Goal: Transaction & Acquisition: Purchase product/service

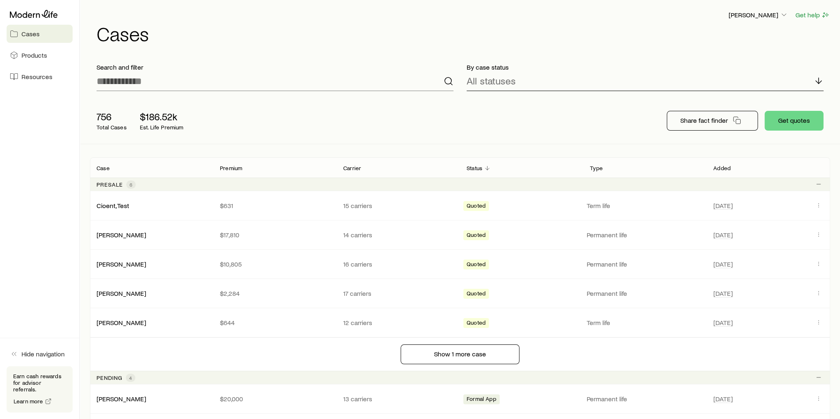
drag, startPoint x: 592, startPoint y: 6, endPoint x: 680, endPoint y: 69, distance: 108.7
click at [671, 73] on div "All statuses" at bounding box center [644, 81] width 357 height 20
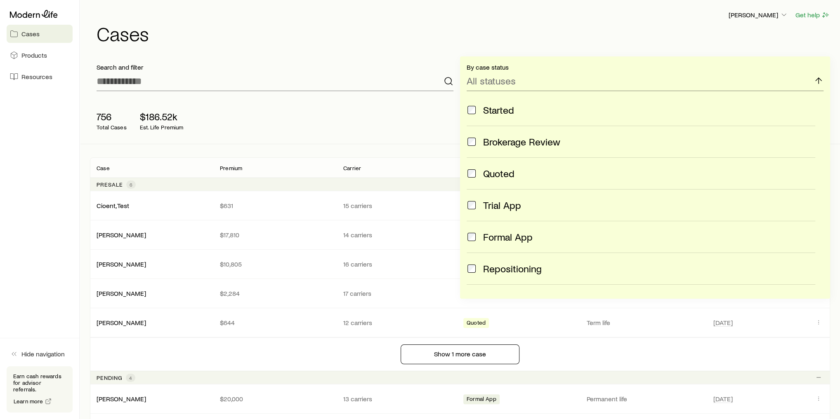
click at [376, 111] on div "756 Total Cases $186.52k Est. Life Premium Share fact finder Get quotes" at bounding box center [460, 121] width 740 height 46
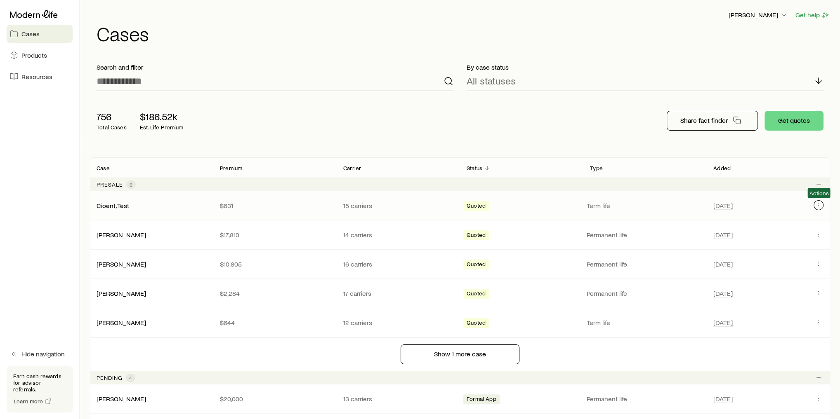
click at [699, 203] on icon "Client cases" at bounding box center [818, 205] width 7 height 7
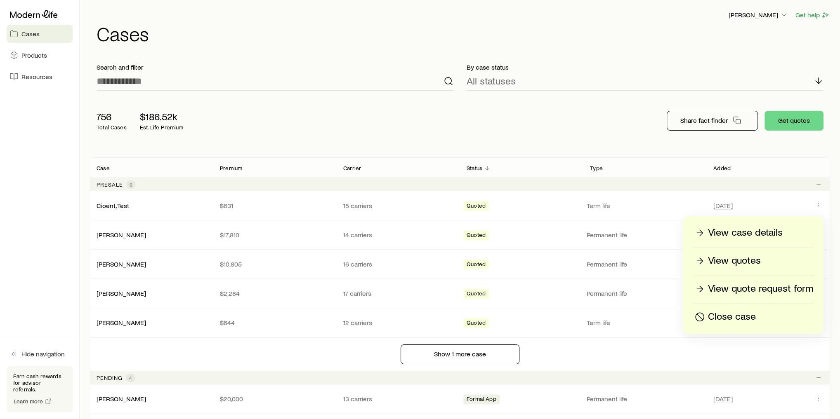
click at [699, 315] on p "Close case" at bounding box center [732, 317] width 48 height 13
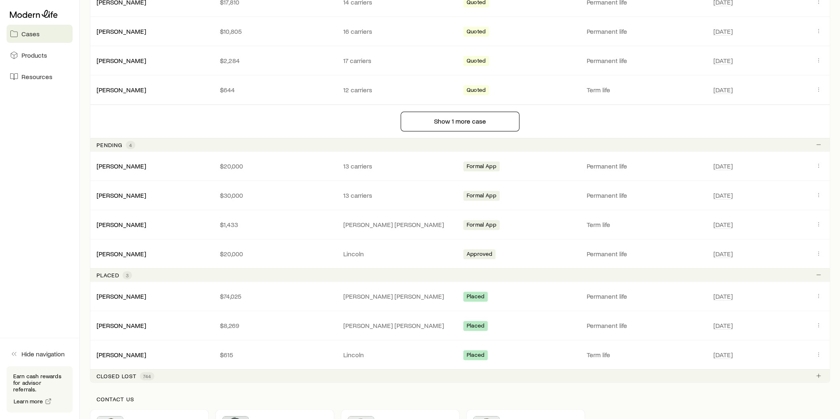
scroll to position [264, 0]
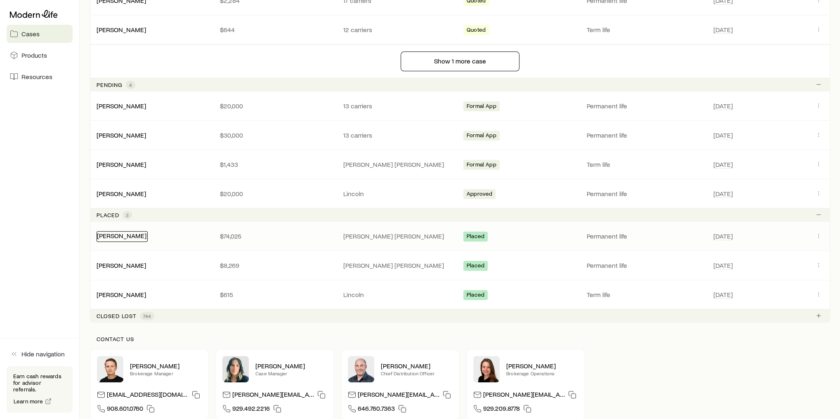
click at [122, 233] on link "[PERSON_NAME]" at bounding box center [121, 236] width 49 height 8
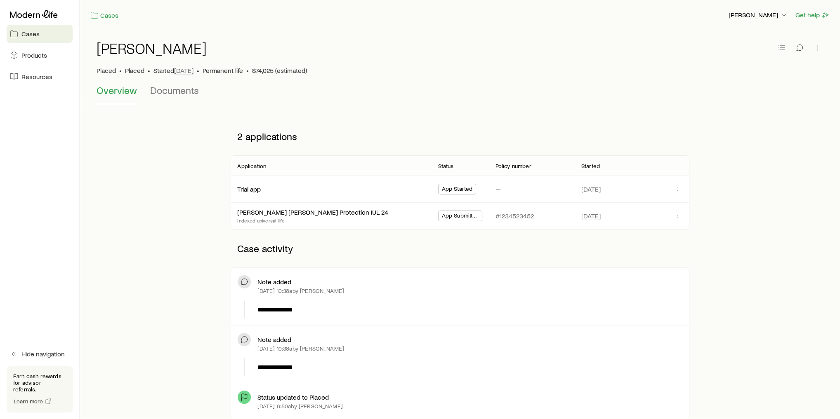
drag, startPoint x: 306, startPoint y: 290, endPoint x: 351, endPoint y: 289, distance: 44.1
click at [351, 289] on div "[DATE] 10:38a by [PERSON_NAME]" at bounding box center [469, 291] width 424 height 7
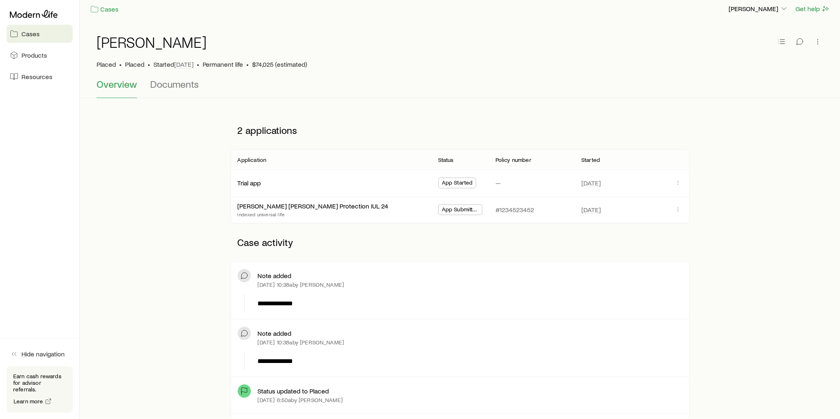
scroll to position [132, 0]
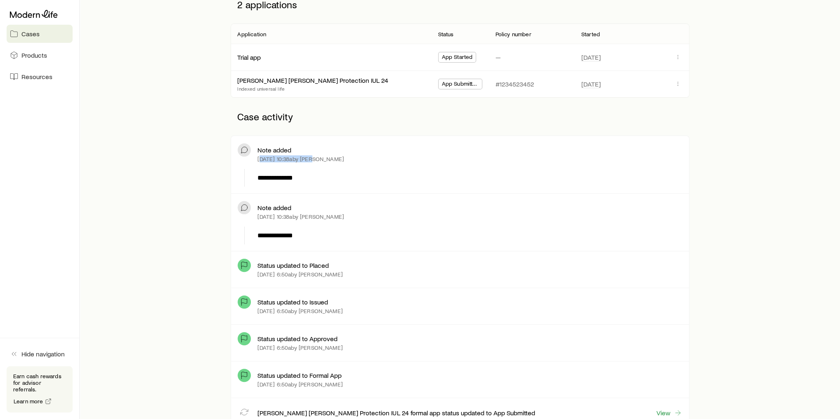
drag, startPoint x: 259, startPoint y: 159, endPoint x: 311, endPoint y: 159, distance: 51.5
click at [311, 159] on p "[DATE] 10:38a by [PERSON_NAME]" at bounding box center [300, 159] width 87 height 7
click at [188, 186] on div "**********" at bounding box center [459, 422] width 733 height 872
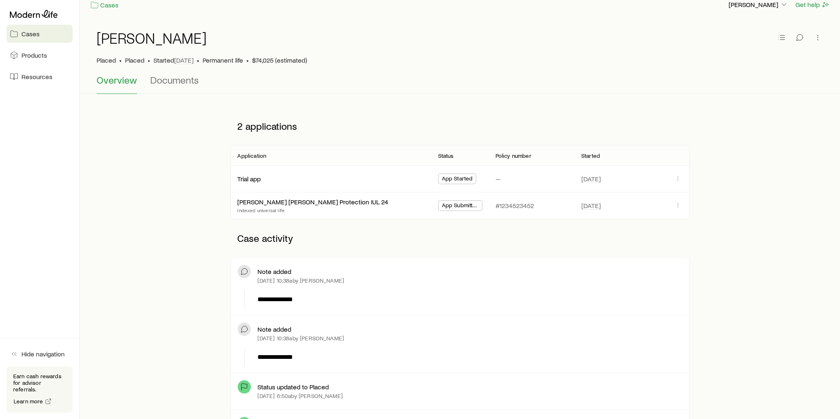
scroll to position [0, 0]
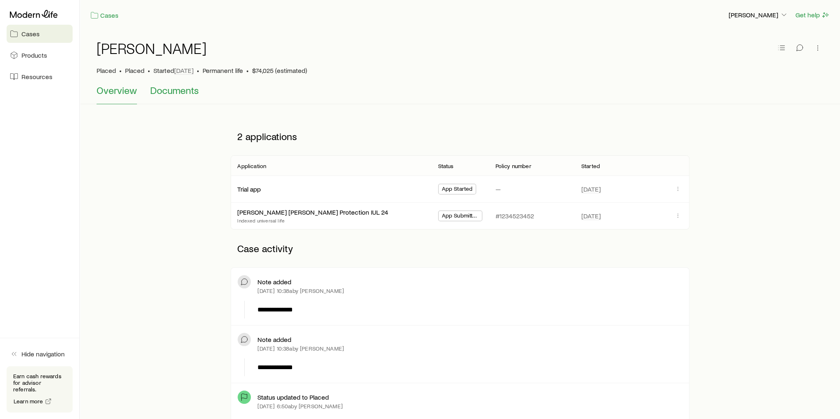
click at [180, 89] on span "Documents" at bounding box center [174, 91] width 49 height 12
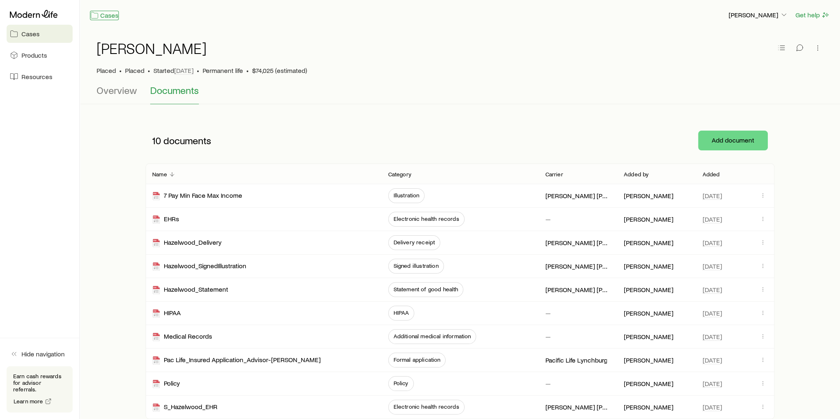
click at [109, 16] on link "Cases" at bounding box center [104, 15] width 29 height 9
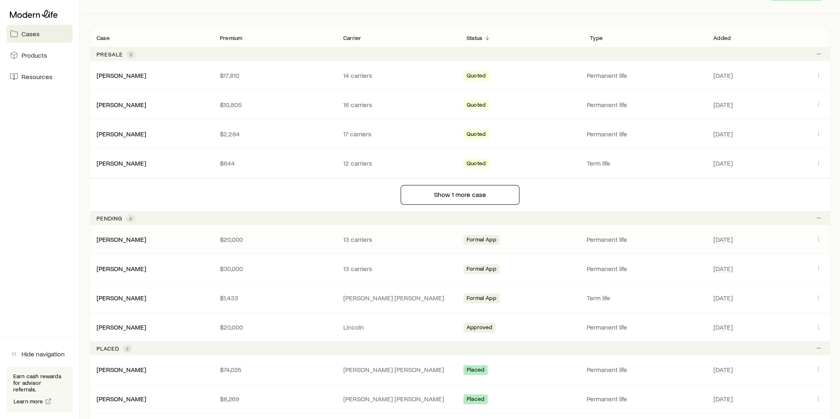
scroll to position [132, 0]
click at [111, 240] on div "[PERSON_NAME]" at bounding box center [121, 238] width 51 height 11
click at [117, 235] on link "[PERSON_NAME]" at bounding box center [121, 237] width 49 height 8
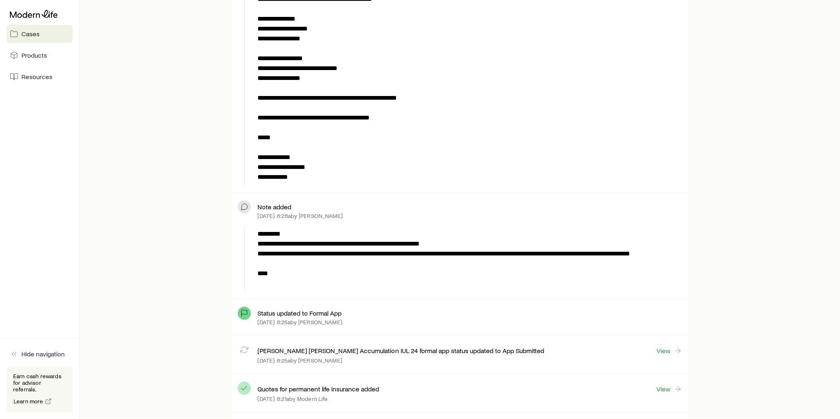
scroll to position [462, 0]
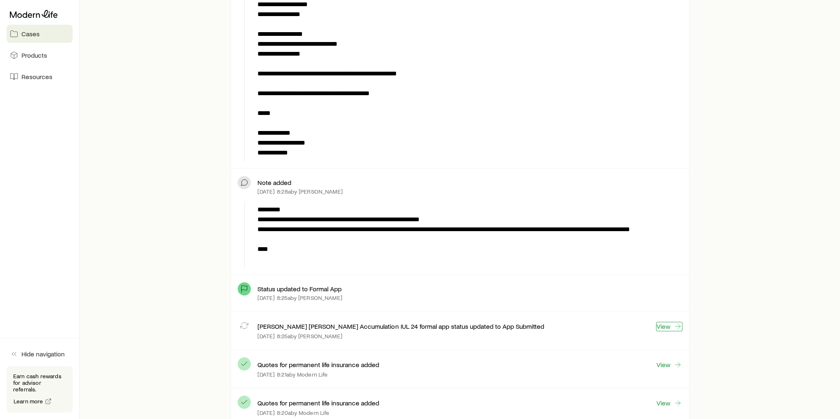
click at [668, 322] on link "View" at bounding box center [669, 326] width 26 height 9
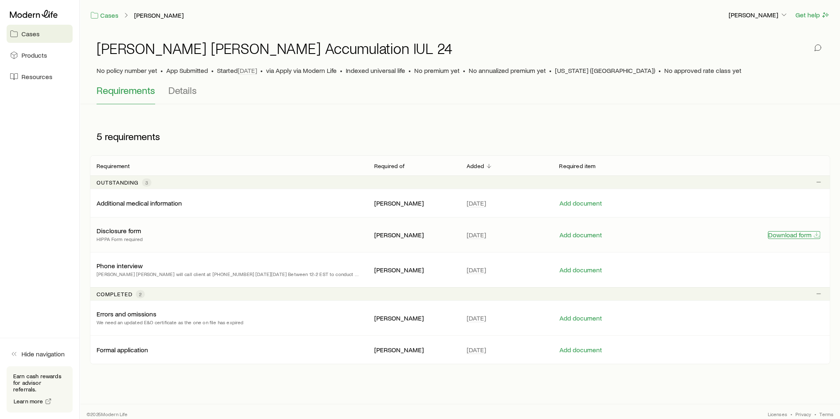
click at [699, 235] on button "Download form" at bounding box center [793, 235] width 52 height 8
click at [577, 233] on button "Add document" at bounding box center [580, 235] width 43 height 8
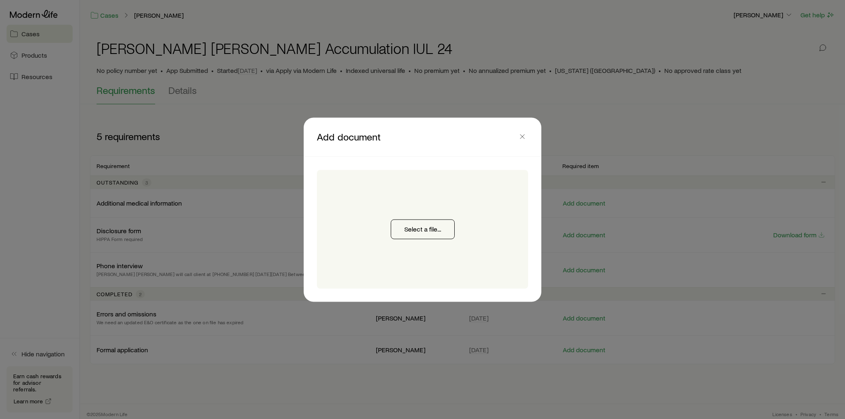
click at [262, 129] on div at bounding box center [422, 209] width 845 height 419
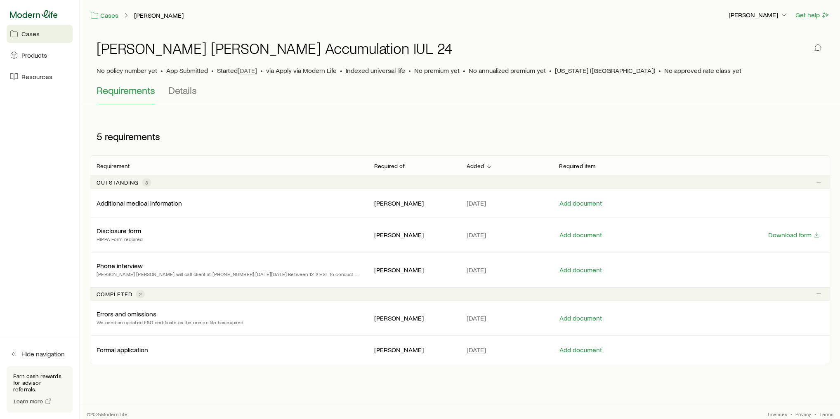
click at [41, 14] on icon at bounding box center [34, 14] width 48 height 8
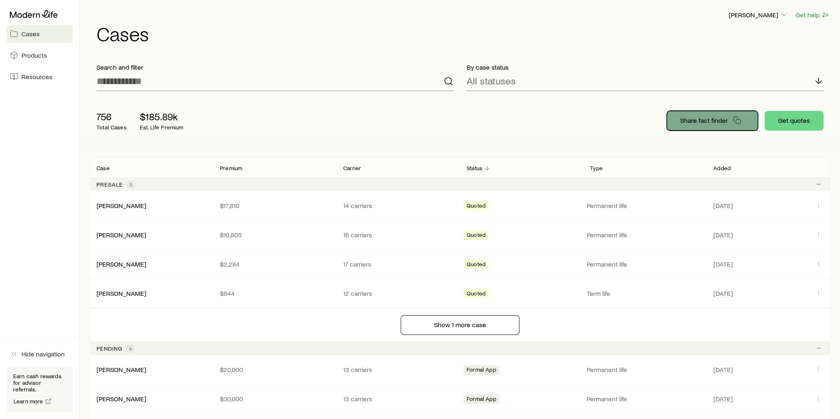
click at [699, 122] on p "Share fact finder" at bounding box center [703, 120] width 47 height 8
click at [275, 152] on div "Search and filter By case status All statuses 756 Total Cases $185.89k Est. Lif…" at bounding box center [460, 383] width 740 height 654
click at [40, 80] on span "Resources" at bounding box center [36, 77] width 31 height 8
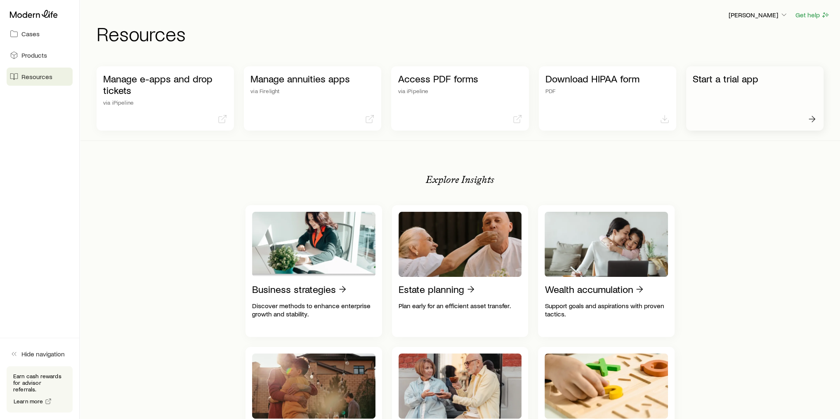
click at [699, 95] on div "Start a trial app" at bounding box center [754, 98] width 137 height 64
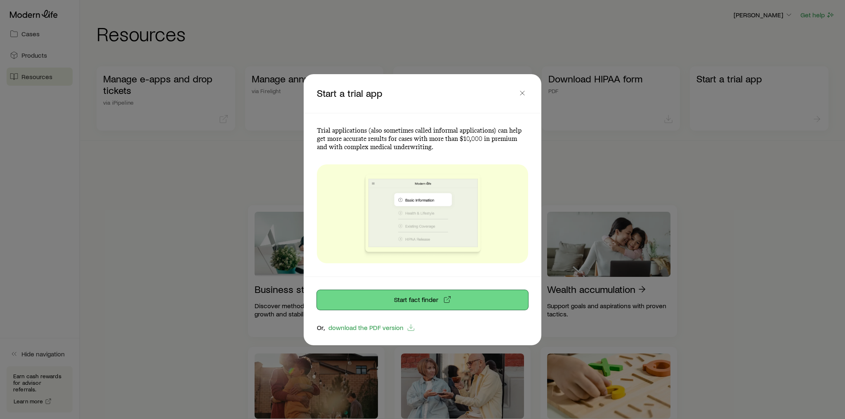
click at [427, 302] on link "Start fact finder" at bounding box center [422, 300] width 211 height 20
click at [519, 94] on icon "button" at bounding box center [522, 93] width 8 height 8
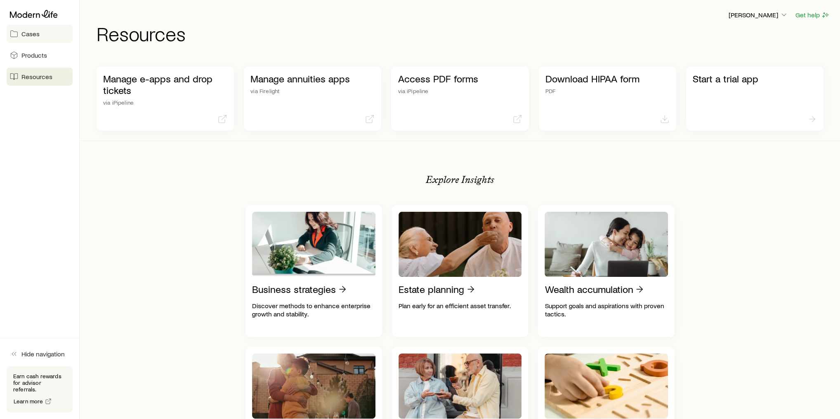
click at [34, 36] on span "Cases" at bounding box center [30, 34] width 18 height 8
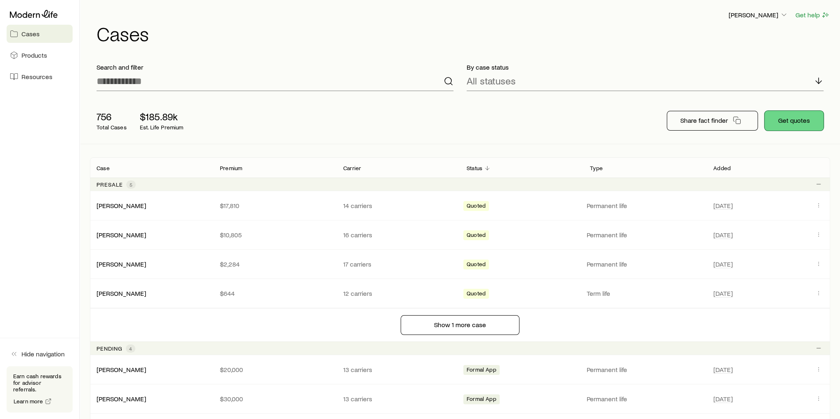
click at [699, 120] on button "Get quotes" at bounding box center [793, 121] width 59 height 20
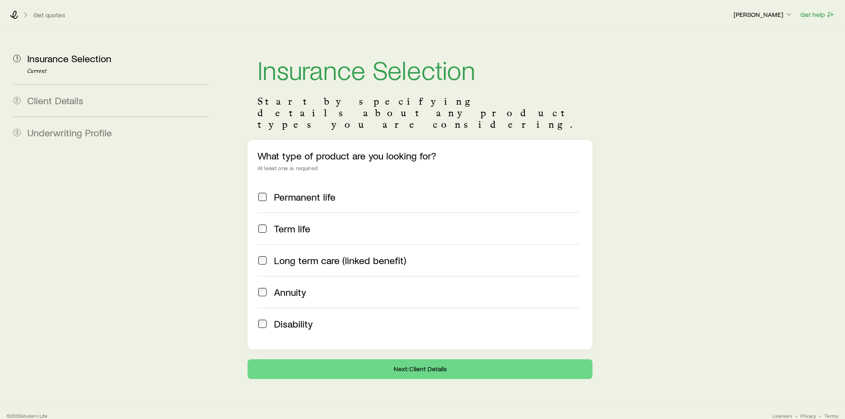
click at [301, 191] on span "Permanent life" at bounding box center [304, 197] width 61 height 12
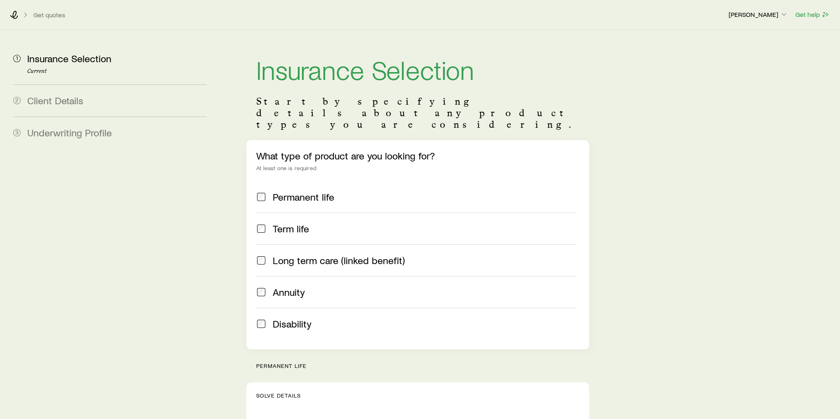
click at [300, 223] on span "Term life" at bounding box center [291, 229] width 36 height 12
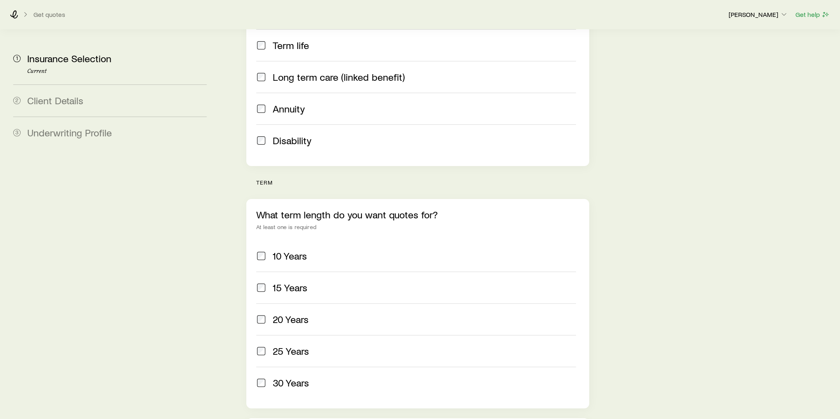
scroll to position [198, 0]
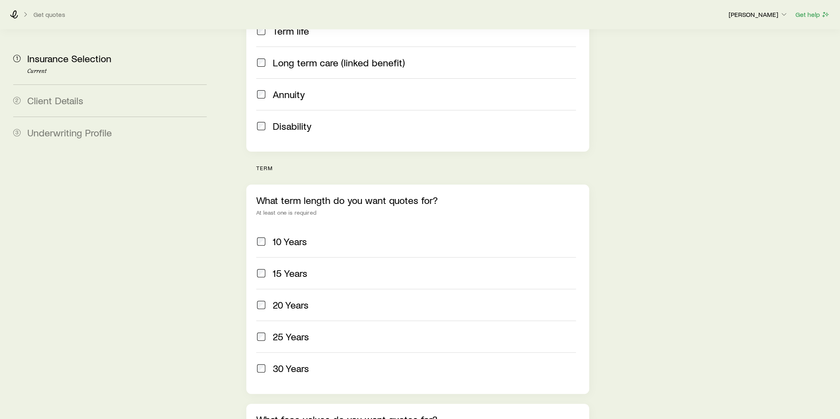
click at [305, 299] on span "20 Years" at bounding box center [291, 305] width 36 height 12
click at [317, 331] on div "25 Years" at bounding box center [424, 337] width 303 height 12
click at [322, 349] on label "30 Years" at bounding box center [416, 369] width 320 height 32
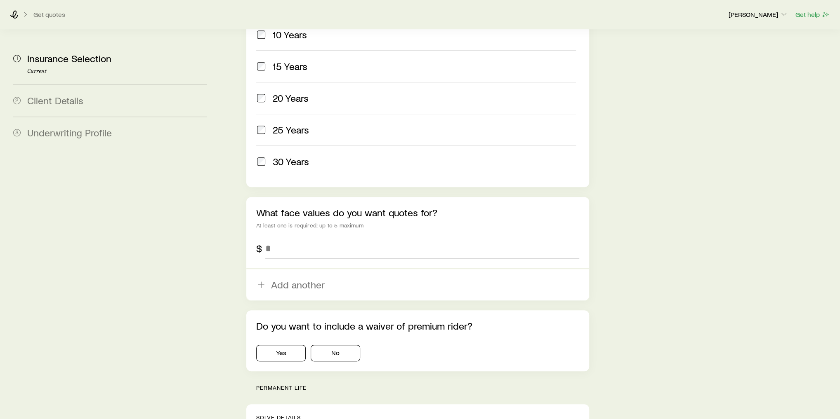
scroll to position [429, 0]
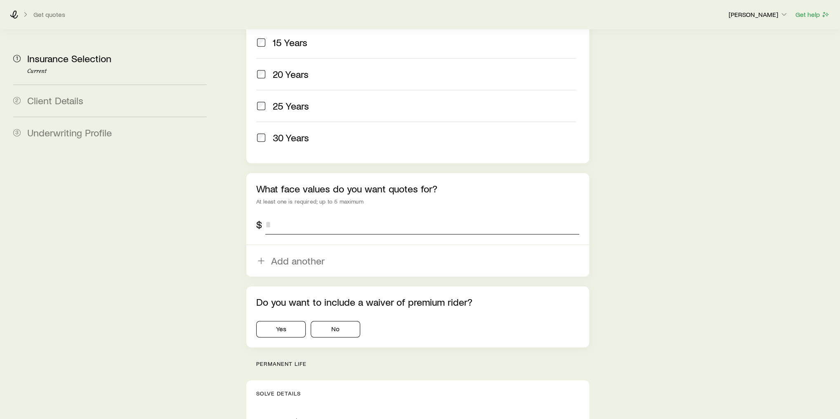
click at [311, 215] on input "tel" at bounding box center [422, 225] width 314 height 20
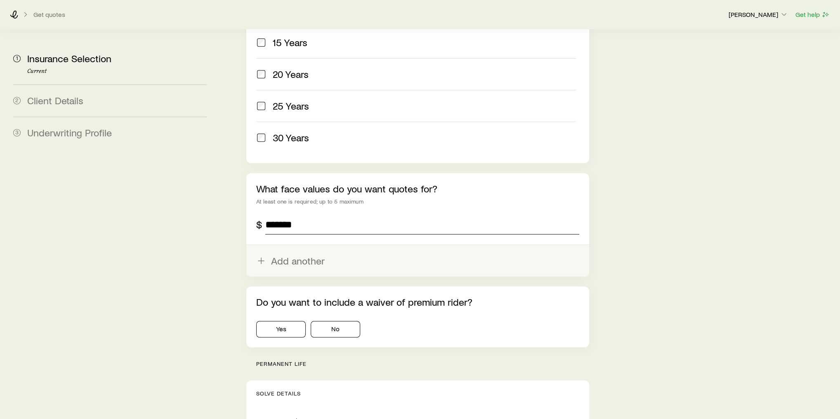
type input "*******"
click at [308, 245] on button "Add another" at bounding box center [417, 260] width 343 height 31
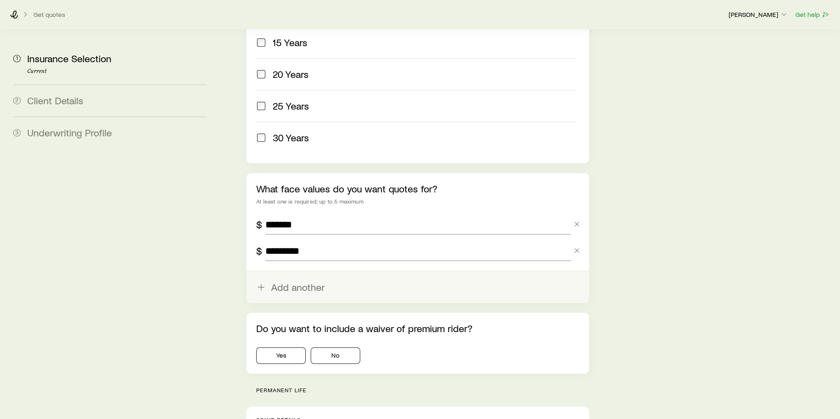
type input "*********"
click at [306, 272] on button "Add another" at bounding box center [417, 287] width 343 height 31
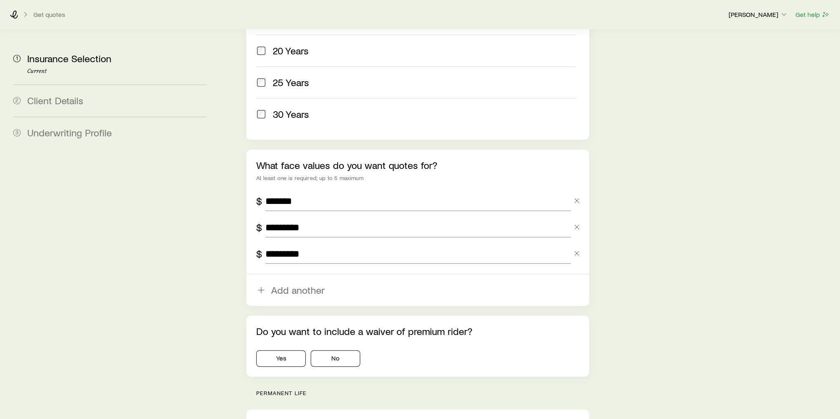
scroll to position [528, 0]
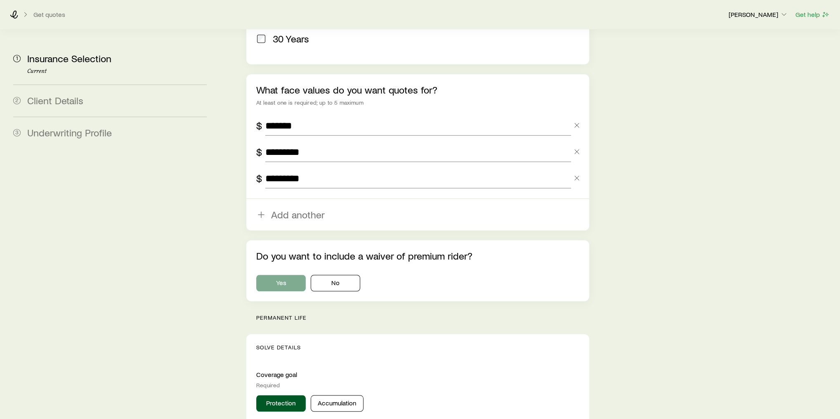
type input "*********"
click at [280, 275] on button "Yes" at bounding box center [280, 283] width 49 height 16
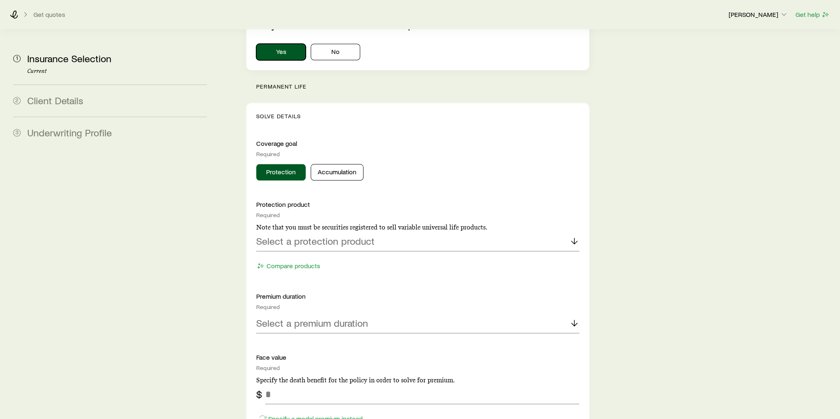
scroll to position [759, 0]
click at [332, 165] on button "Accumulation" at bounding box center [337, 173] width 53 height 16
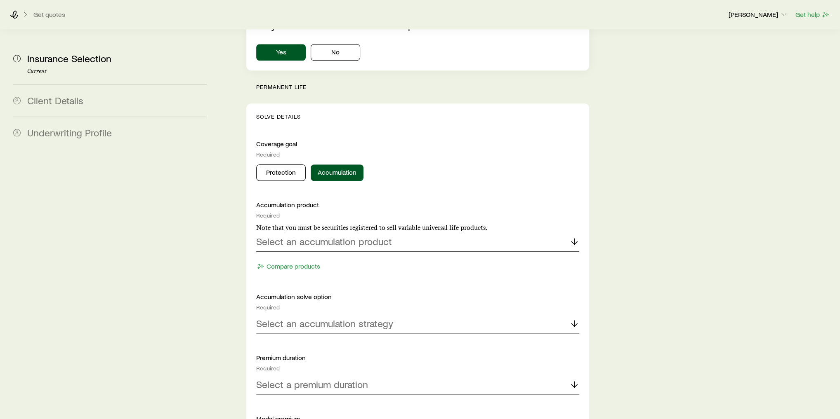
click at [341, 236] on p "Select an accumulation product" at bounding box center [324, 242] width 136 height 12
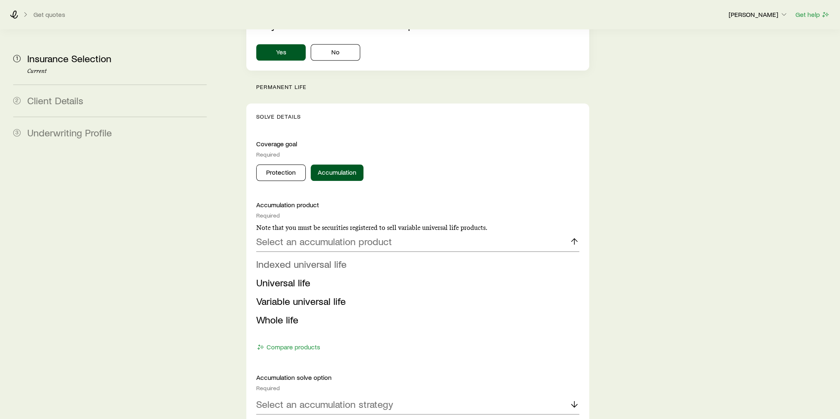
click at [350, 255] on li "Indexed universal life" at bounding box center [415, 264] width 318 height 19
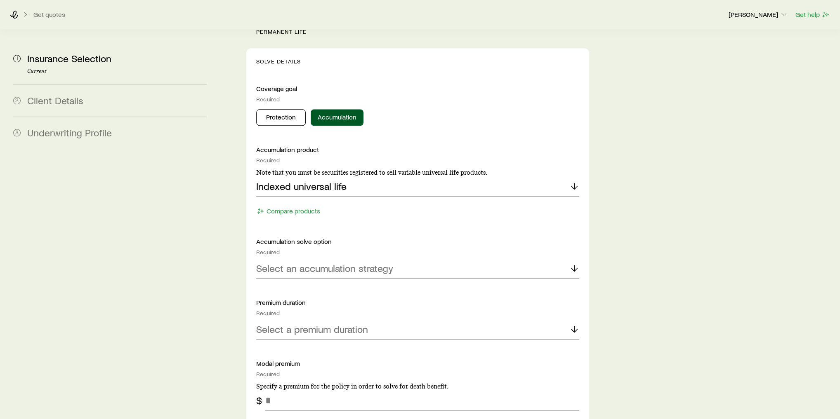
scroll to position [825, 0]
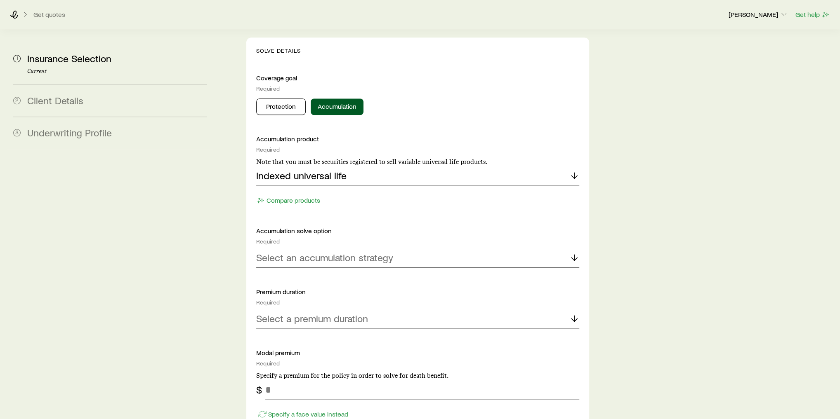
click at [345, 252] on p "Select an accumulation strategy" at bounding box center [324, 258] width 137 height 12
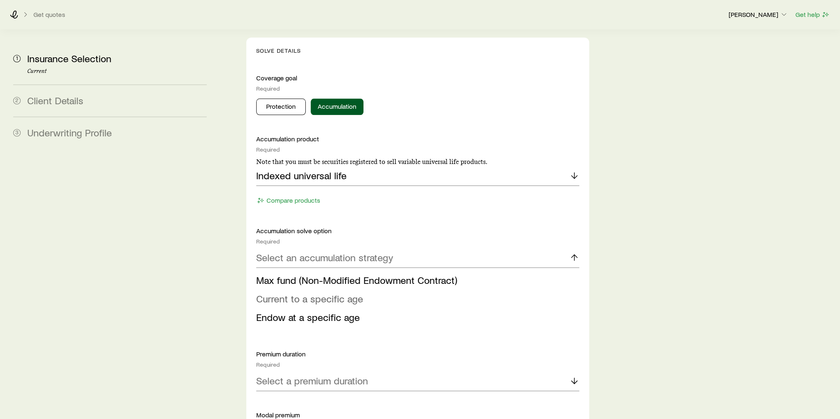
click at [342, 293] on span "Current to a specific age" at bounding box center [309, 299] width 107 height 12
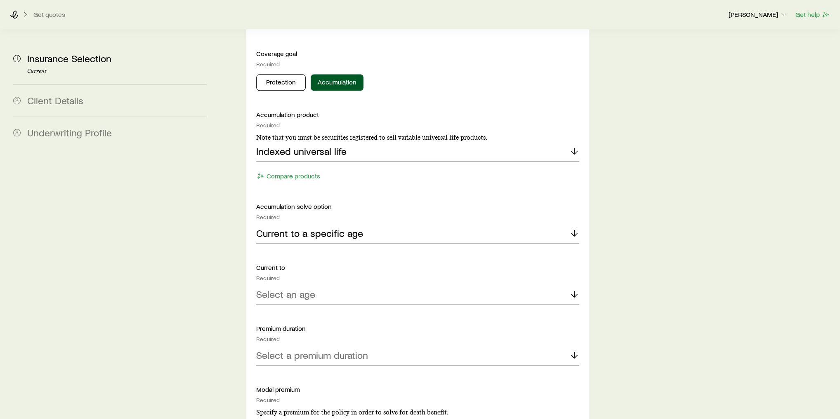
scroll to position [858, 0]
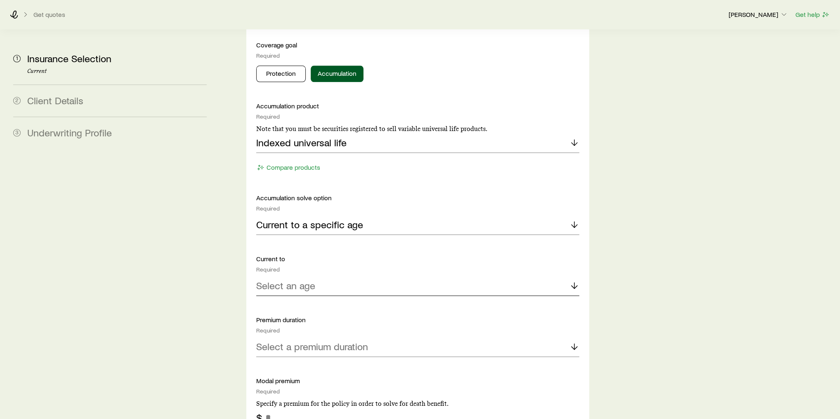
click at [342, 276] on div "Select an age" at bounding box center [417, 286] width 323 height 20
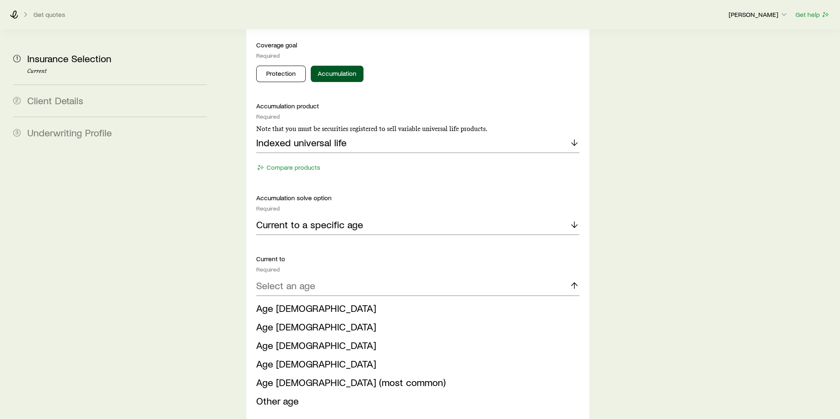
click at [339, 349] on span "Age [DEMOGRAPHIC_DATA] (most common)" at bounding box center [350, 382] width 189 height 12
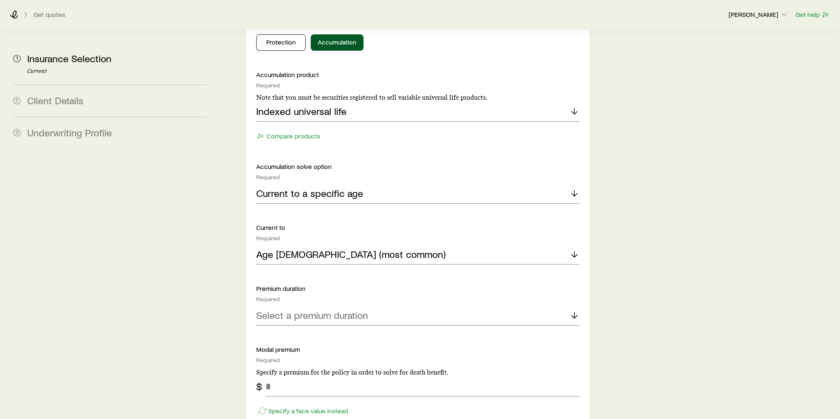
scroll to position [924, 0]
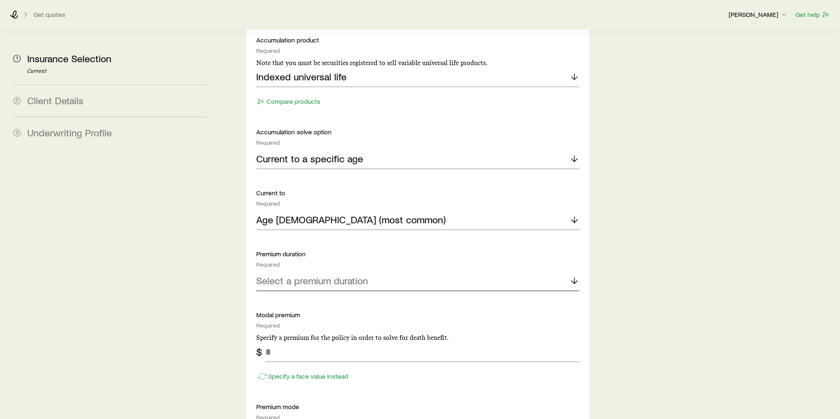
click at [329, 275] on p "Select a premium duration" at bounding box center [312, 281] width 112 height 12
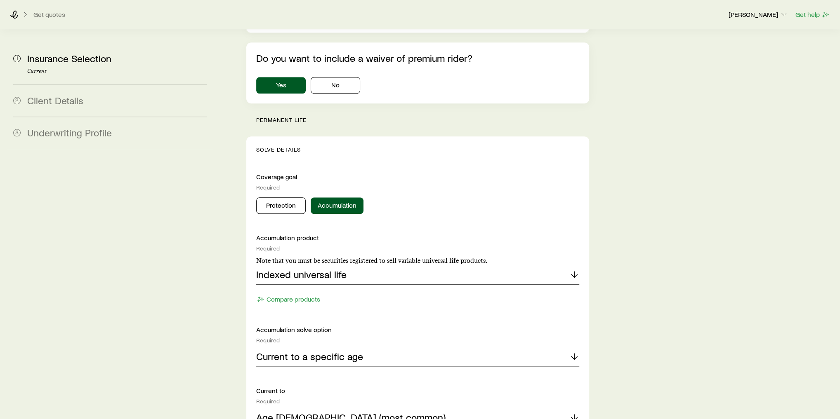
click at [329, 269] on p "Indexed universal life" at bounding box center [301, 275] width 90 height 12
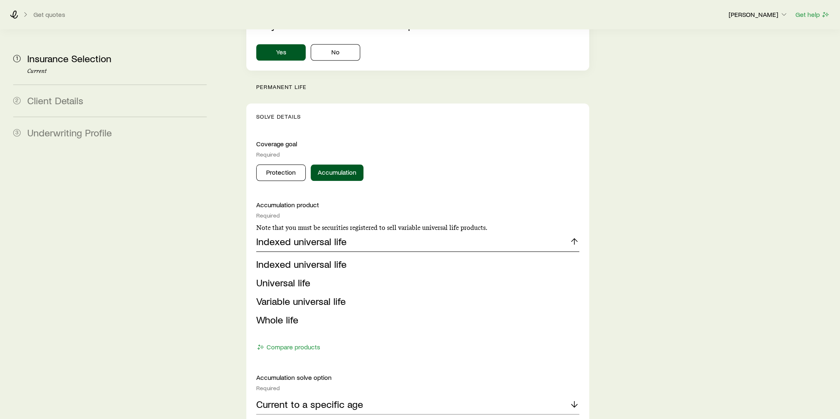
scroll to position [792, 0]
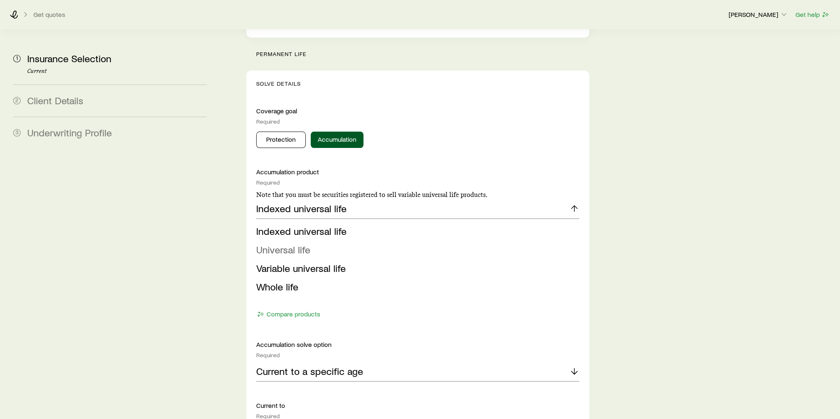
click at [304, 244] on span "Universal life" at bounding box center [283, 250] width 54 height 12
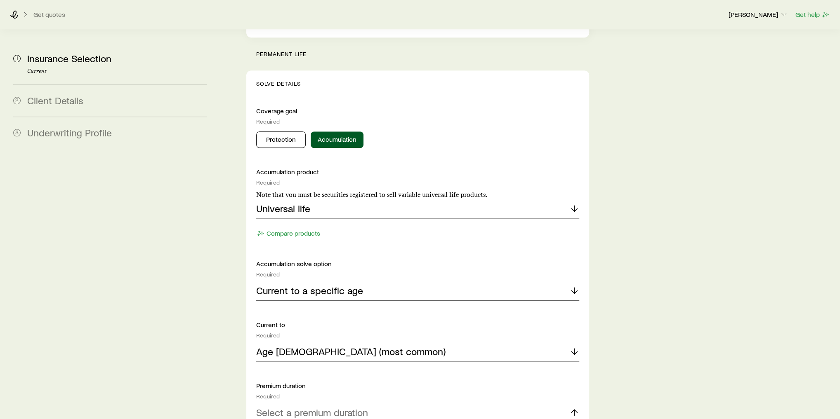
click at [378, 281] on div "Current to a specific age" at bounding box center [417, 291] width 323 height 20
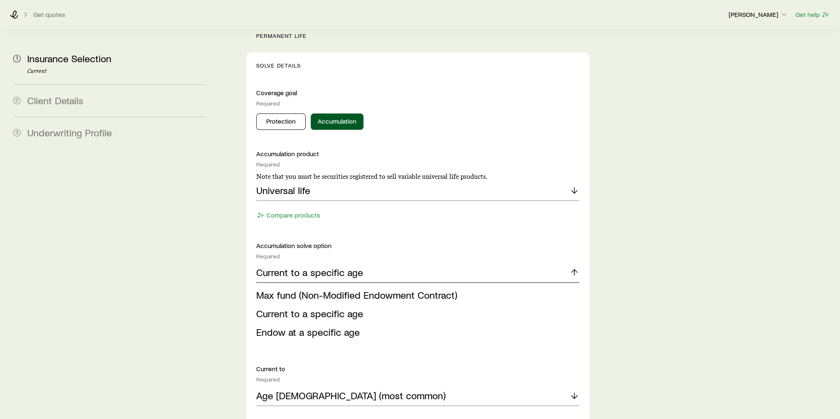
scroll to position [825, 0]
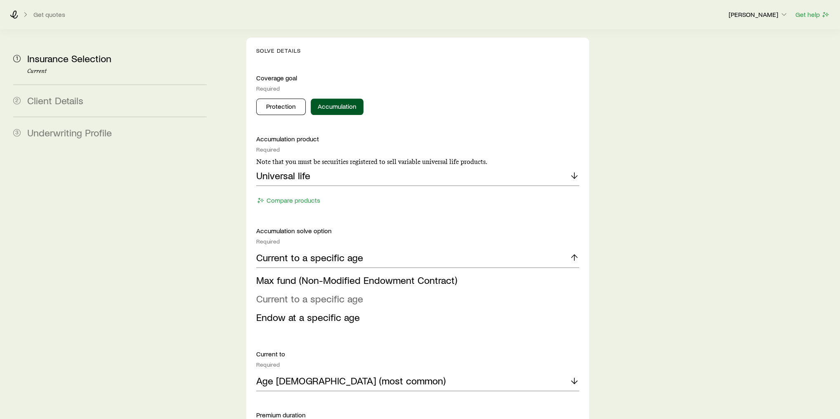
click at [361, 293] on span "Current to a specific age" at bounding box center [309, 299] width 107 height 12
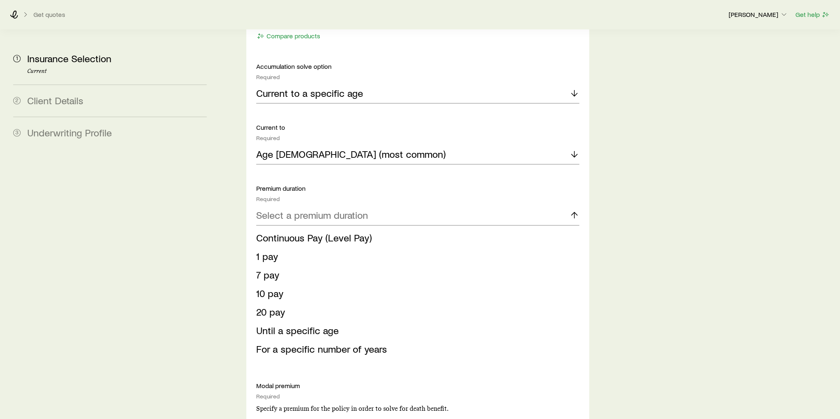
scroll to position [990, 0]
click at [334, 303] on li "20 pay" at bounding box center [415, 312] width 318 height 19
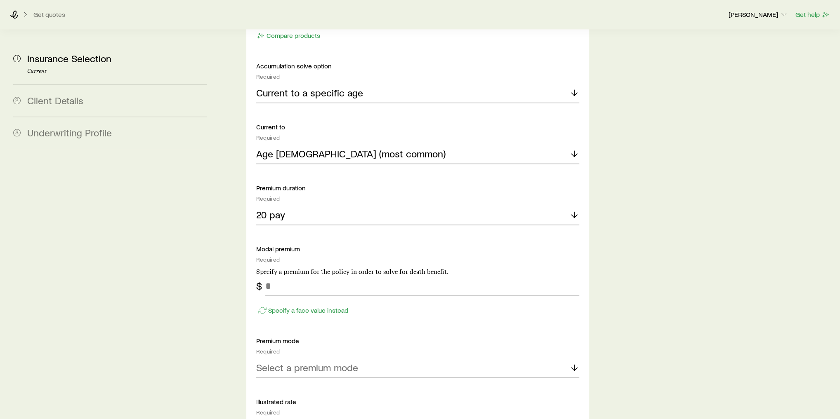
scroll to position [1056, 0]
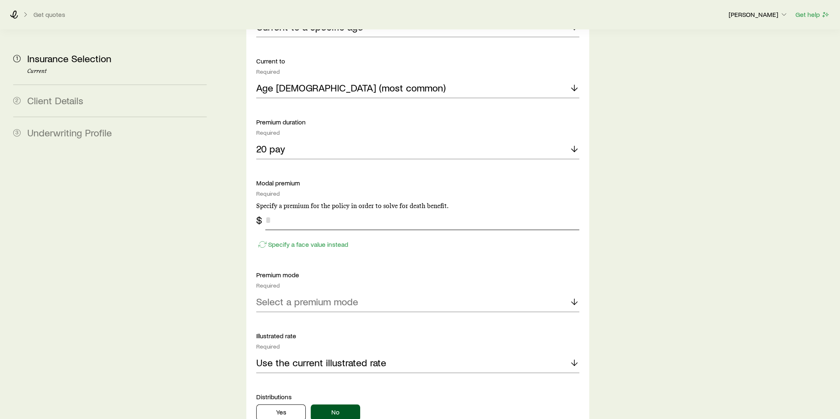
click at [338, 210] on input "tel" at bounding box center [422, 220] width 314 height 20
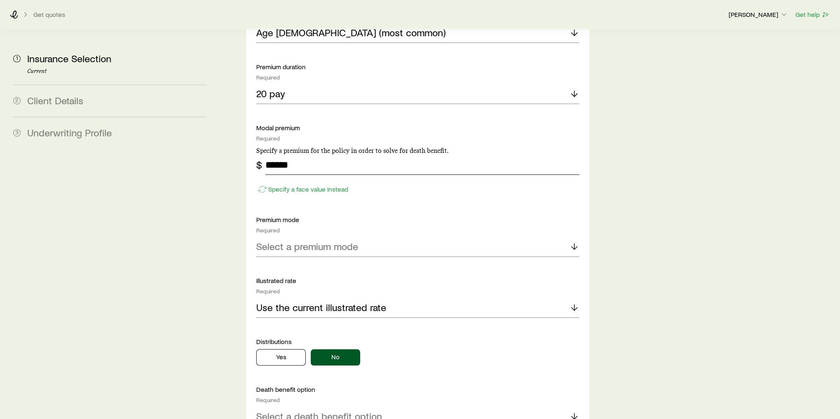
scroll to position [1122, 0]
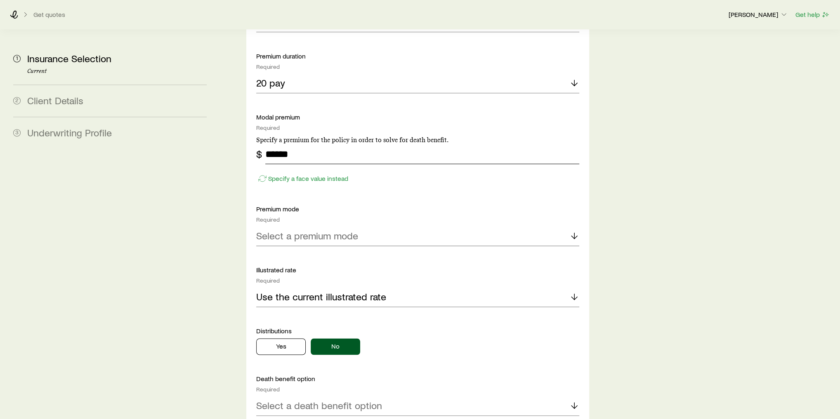
type input "******"
click at [318, 230] on p "Select a premium mode" at bounding box center [307, 236] width 102 height 12
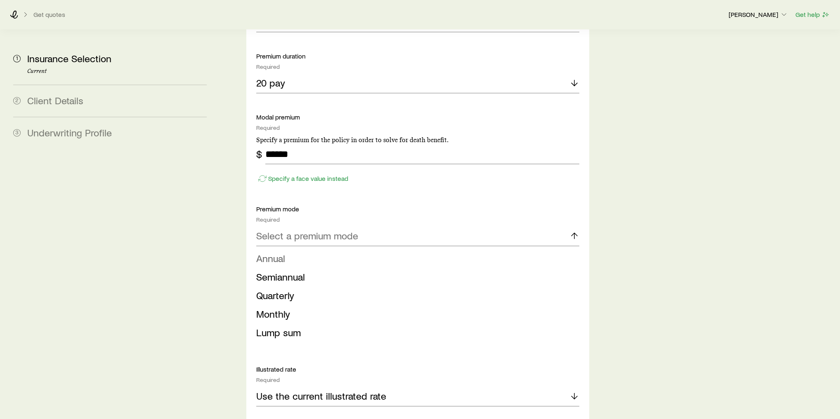
click at [318, 249] on li "Annual" at bounding box center [415, 258] width 318 height 19
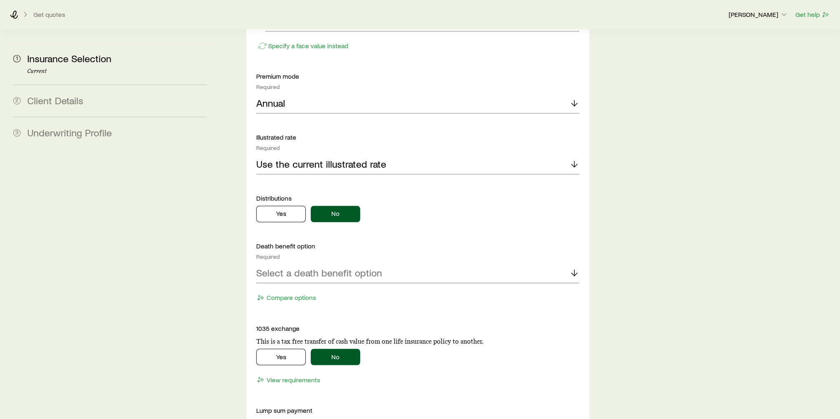
scroll to position [1287, 0]
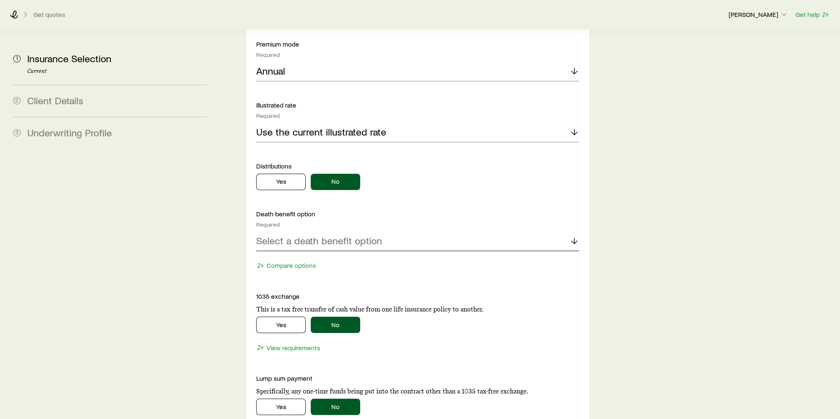
click at [348, 235] on p "Select a death benefit option" at bounding box center [319, 241] width 126 height 12
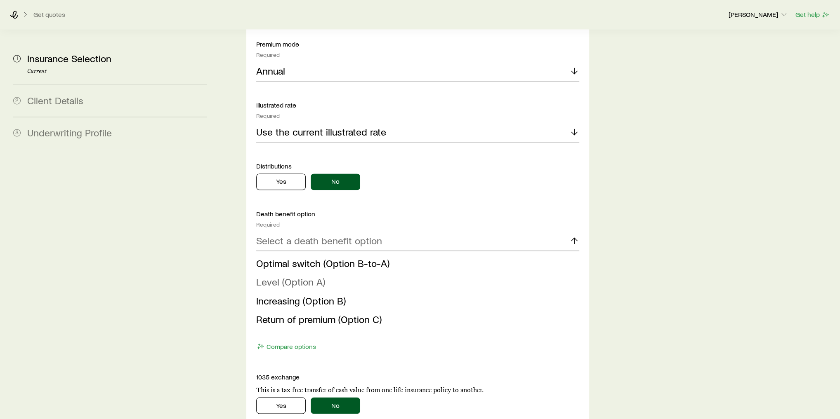
click at [282, 276] on span "Level (Option A)" at bounding box center [290, 282] width 69 height 12
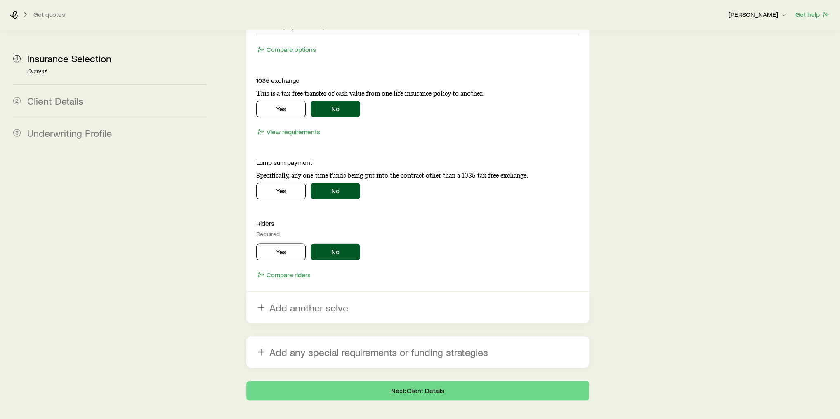
scroll to position [1504, 0]
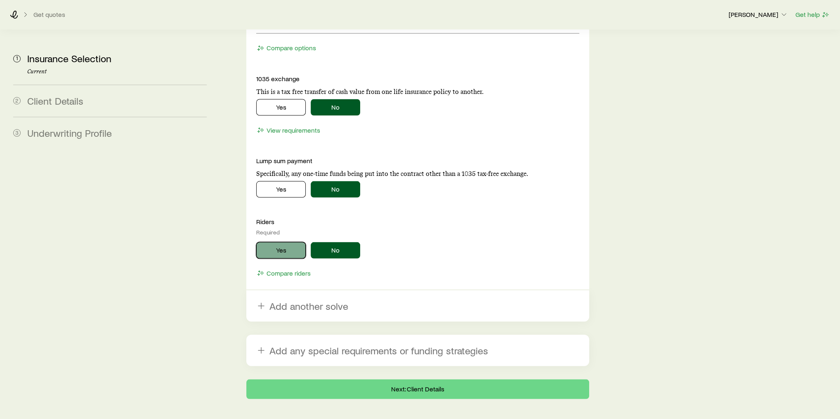
click at [278, 242] on button "Yes" at bounding box center [280, 250] width 49 height 16
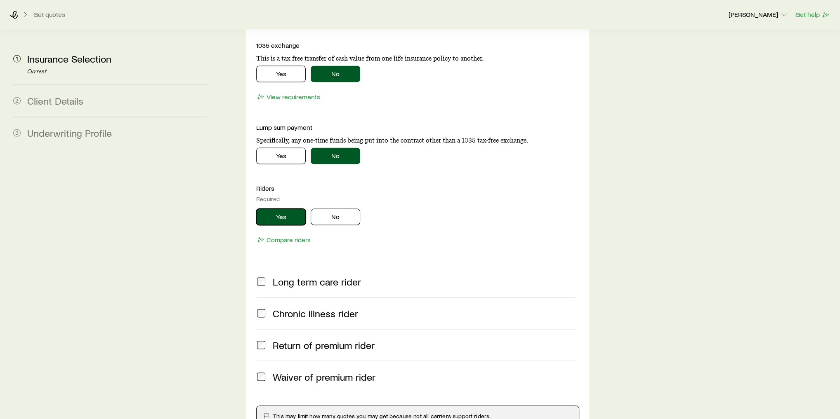
scroll to position [1570, 0]
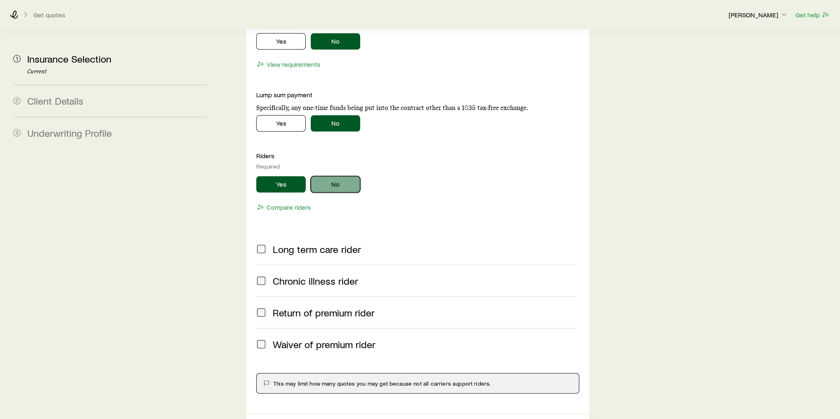
click at [338, 176] on button "No" at bounding box center [335, 184] width 49 height 16
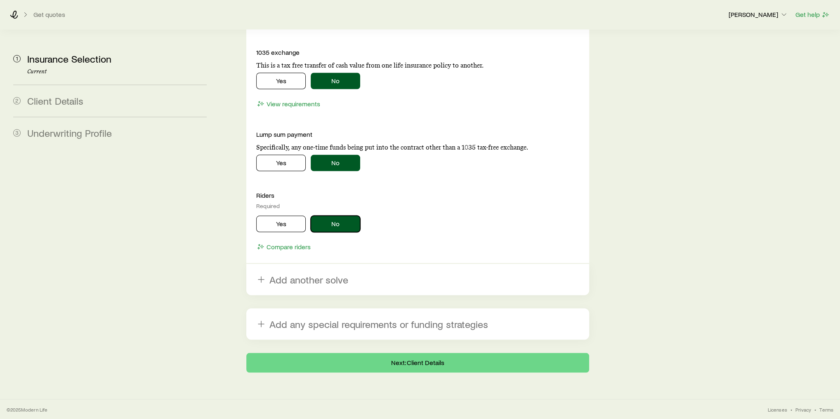
scroll to position [1504, 0]
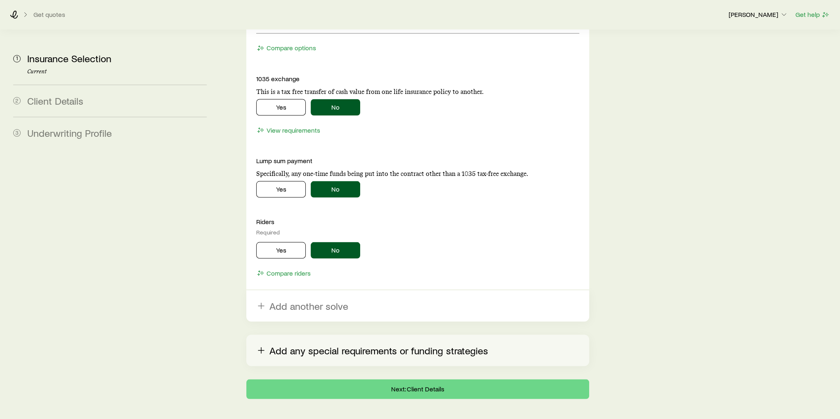
click at [304, 335] on button "Add any special requirements or funding strategies" at bounding box center [417, 350] width 343 height 31
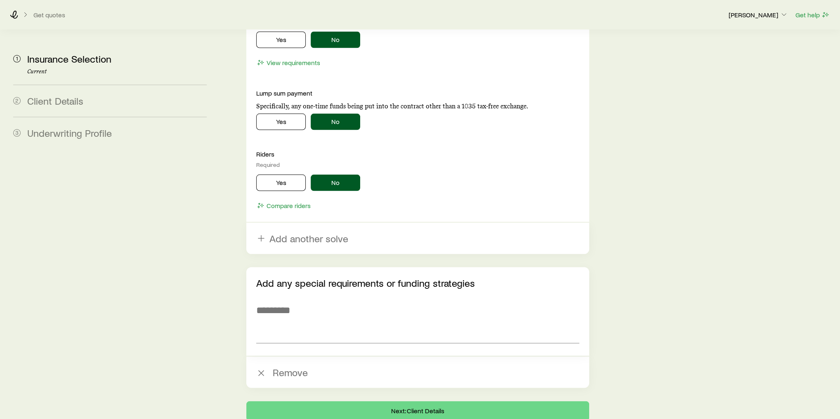
scroll to position [1594, 0]
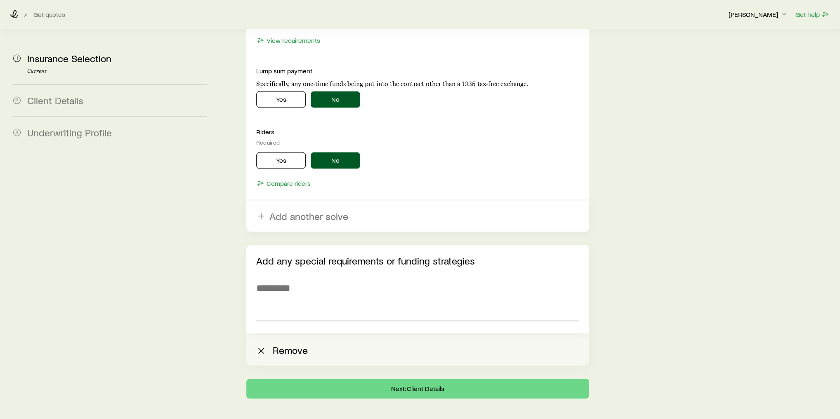
click at [269, 335] on button "Remove" at bounding box center [417, 350] width 343 height 31
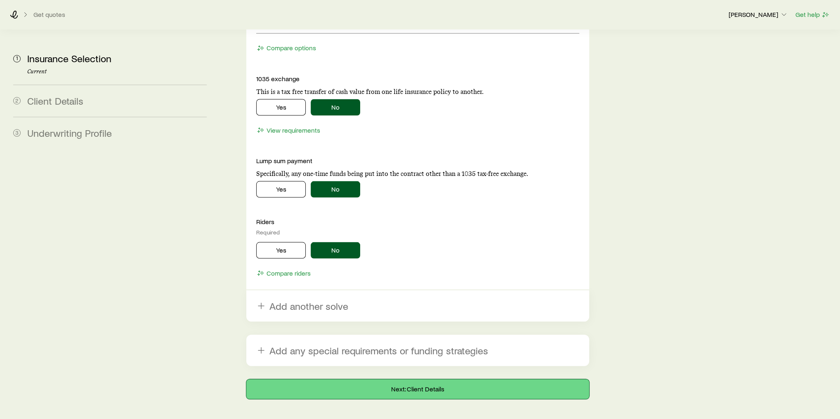
click at [343, 349] on button "Next: Client Details" at bounding box center [417, 389] width 343 height 20
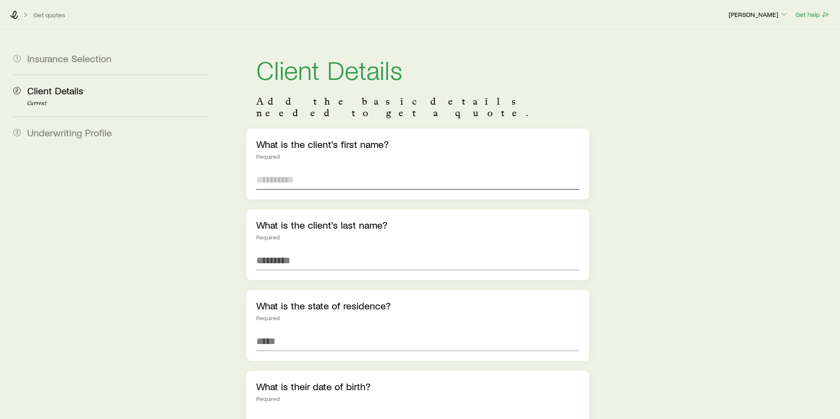
click at [345, 170] on input "text" at bounding box center [417, 180] width 323 height 20
type input "******"
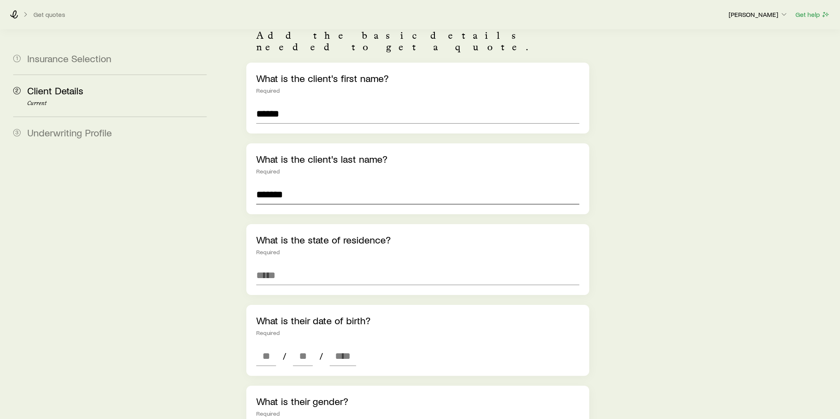
type input "******"
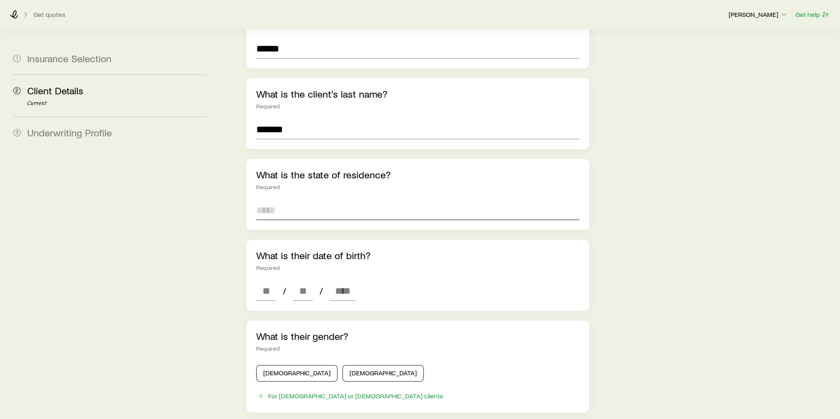
scroll to position [132, 0]
click at [275, 200] on input at bounding box center [417, 210] width 323 height 20
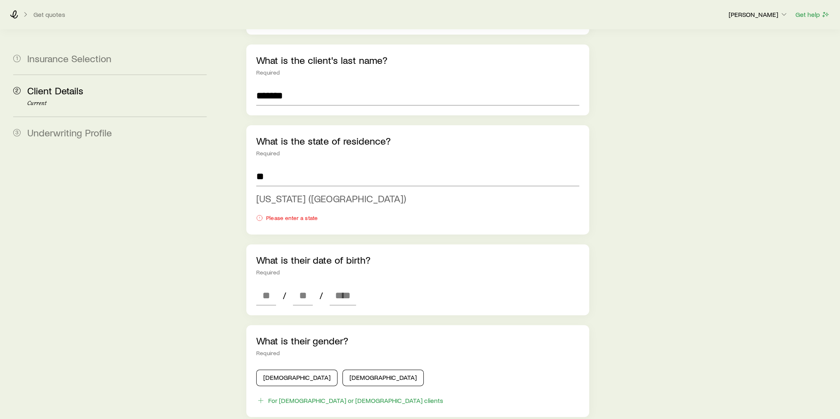
click at [295, 193] on span "[US_STATE] ([GEOGRAPHIC_DATA])" at bounding box center [331, 199] width 150 height 12
type input "**********"
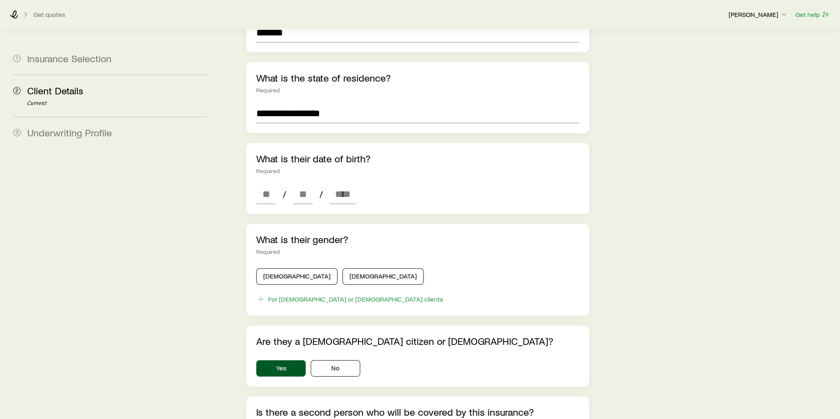
scroll to position [231, 0]
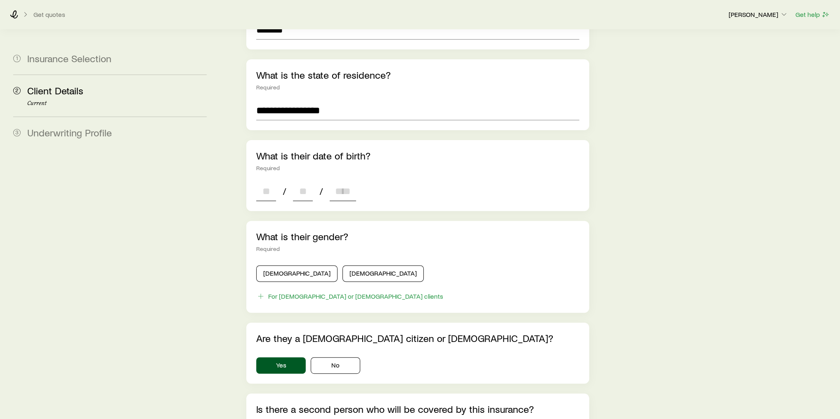
click at [263, 181] on input at bounding box center [266, 191] width 20 height 20
type input "**"
type input "****"
type input "*"
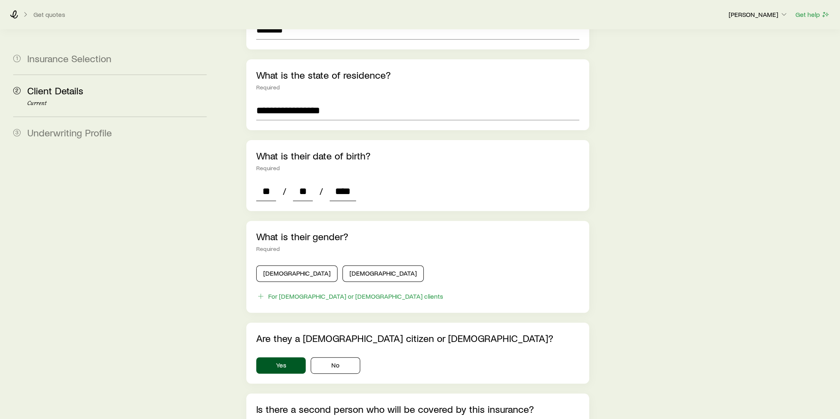
type input "*"
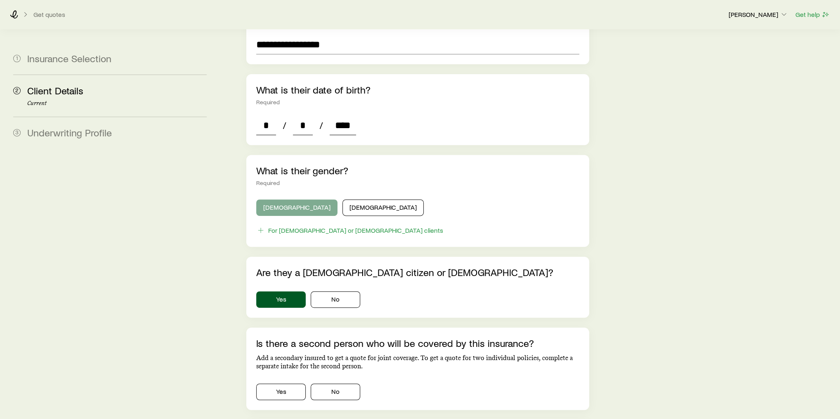
type input "****"
click at [296, 200] on button "[DEMOGRAPHIC_DATA]" at bounding box center [296, 208] width 81 height 16
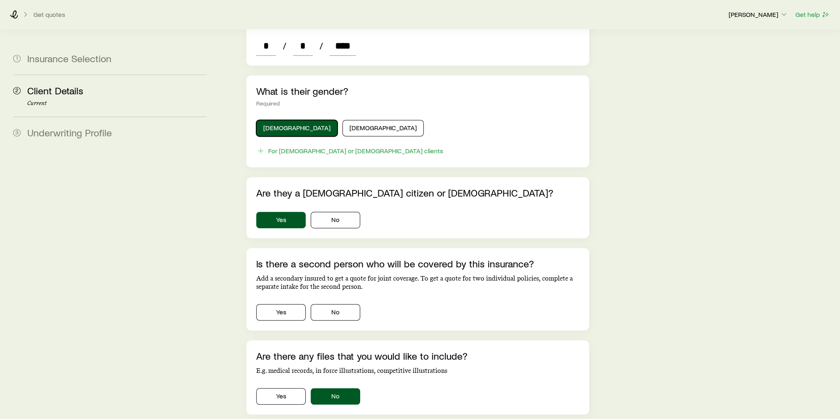
scroll to position [436, 0]
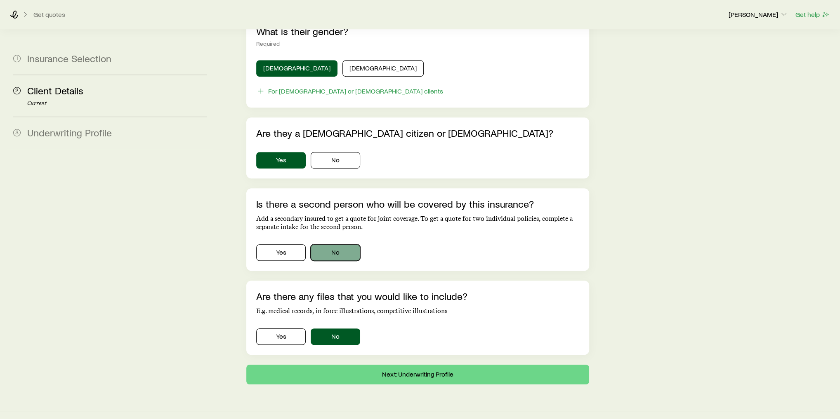
click at [341, 245] on button "No" at bounding box center [335, 253] width 49 height 16
click at [412, 349] on button "Next: Underwriting Profile" at bounding box center [417, 375] width 343 height 20
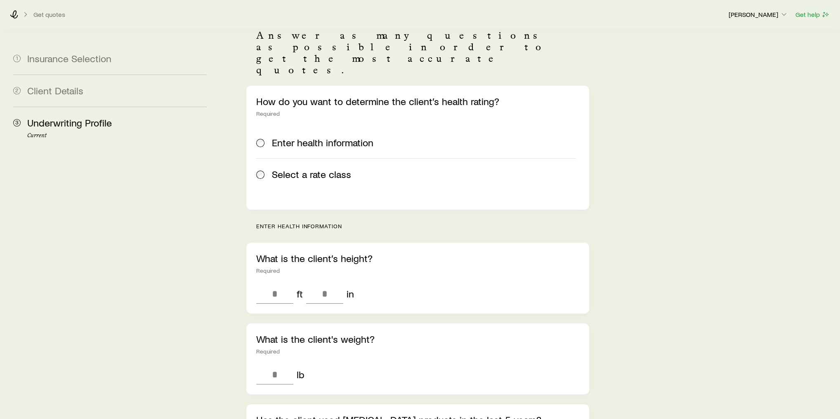
scroll to position [33, 0]
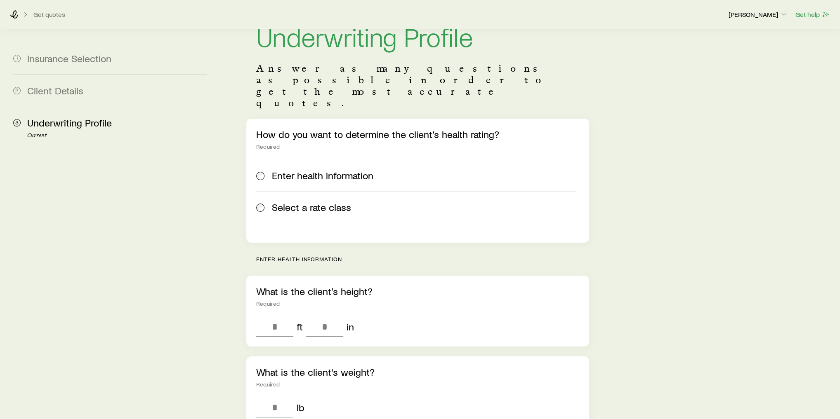
click at [296, 202] on span "Select a rate class" at bounding box center [311, 208] width 79 height 12
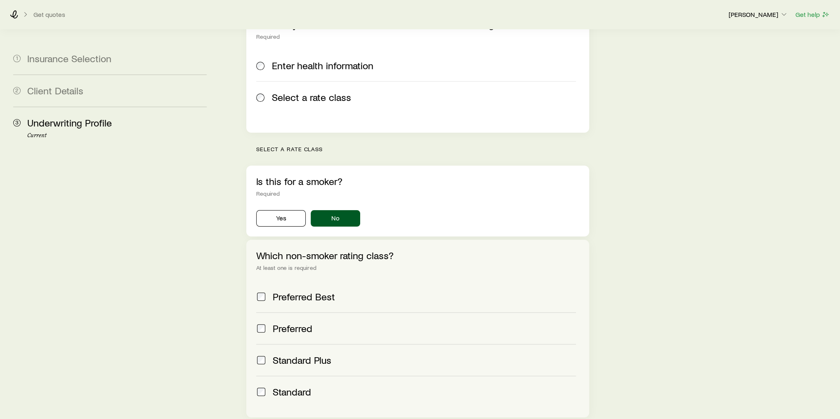
scroll to position [165, 0]
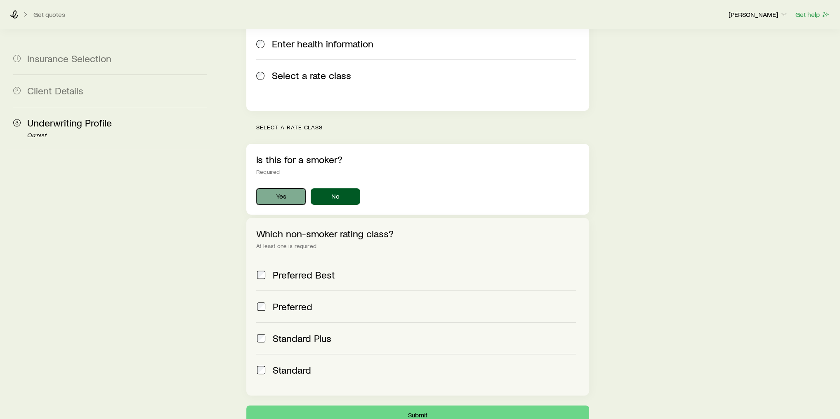
click at [280, 188] on button "Yes" at bounding box center [280, 196] width 49 height 16
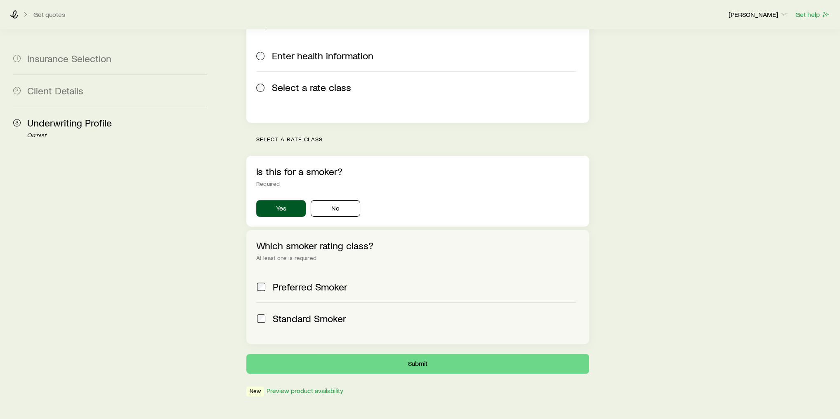
click at [296, 281] on span "Preferred Smoker" at bounding box center [310, 287] width 75 height 12
click at [296, 313] on span "Standard Smoker" at bounding box center [309, 319] width 73 height 12
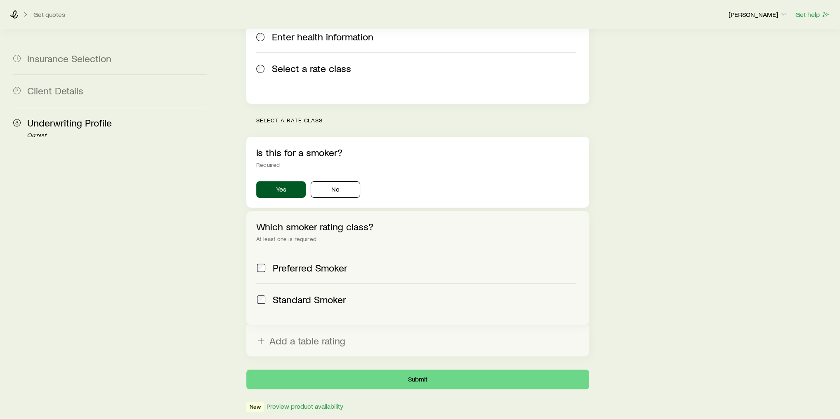
scroll to position [187, 0]
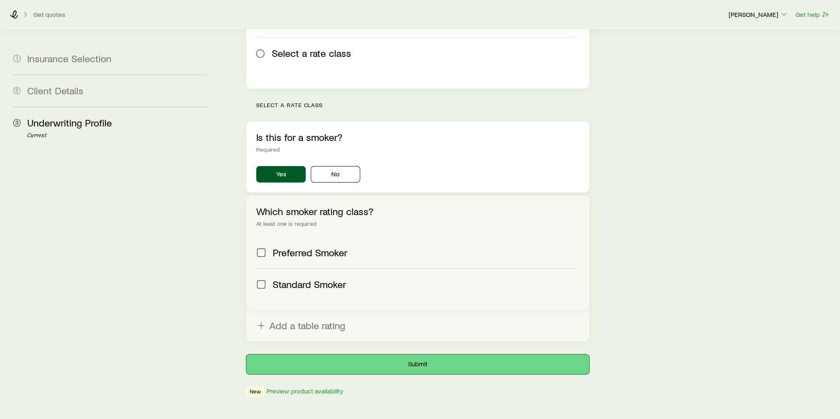
click at [367, 349] on button "Submit" at bounding box center [417, 365] width 343 height 20
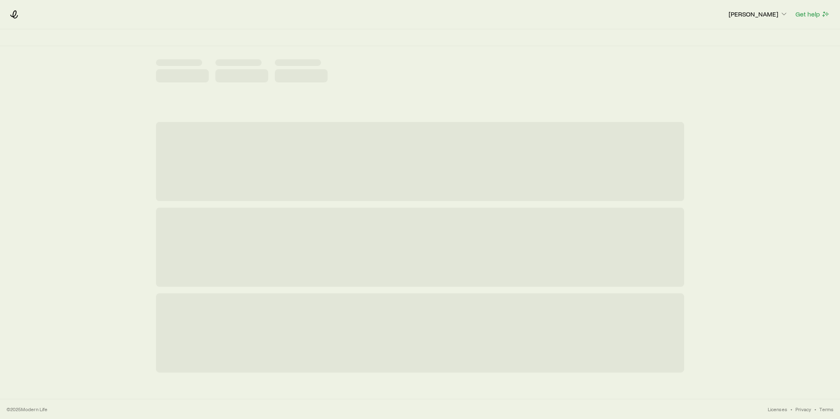
scroll to position [0, 0]
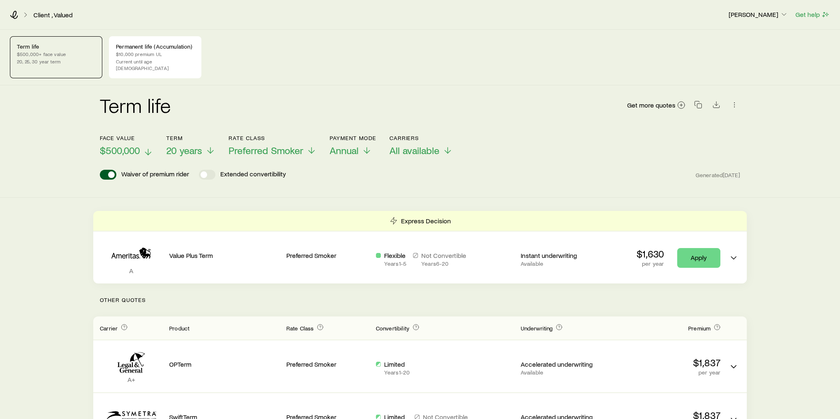
click at [138, 146] on span "$500,000" at bounding box center [120, 151] width 40 height 12
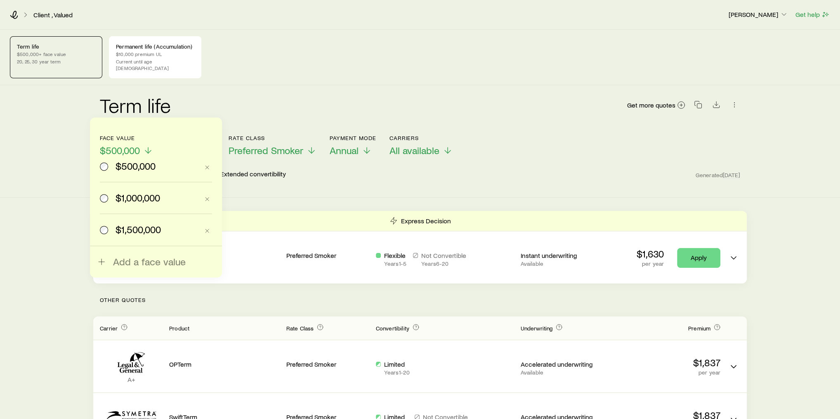
click at [187, 112] on div "Term life Get more quotes" at bounding box center [420, 110] width 640 height 30
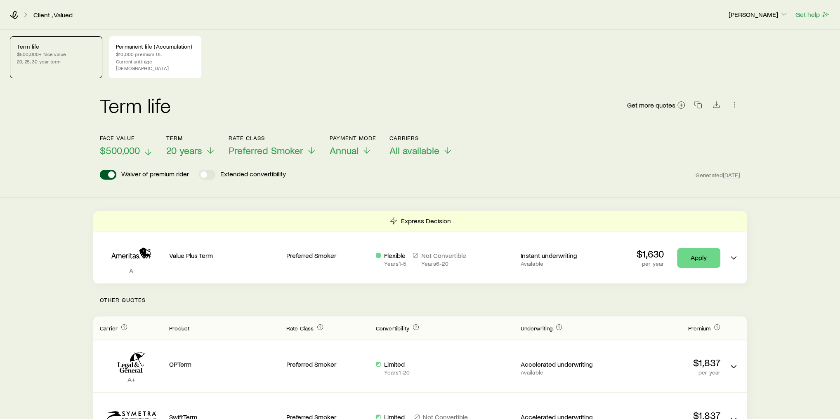
click at [123, 145] on span "$500,000" at bounding box center [120, 151] width 40 height 12
click at [243, 109] on div "Term life Get more quotes" at bounding box center [420, 110] width 640 height 30
click at [187, 145] on span "20 years" at bounding box center [184, 151] width 36 height 12
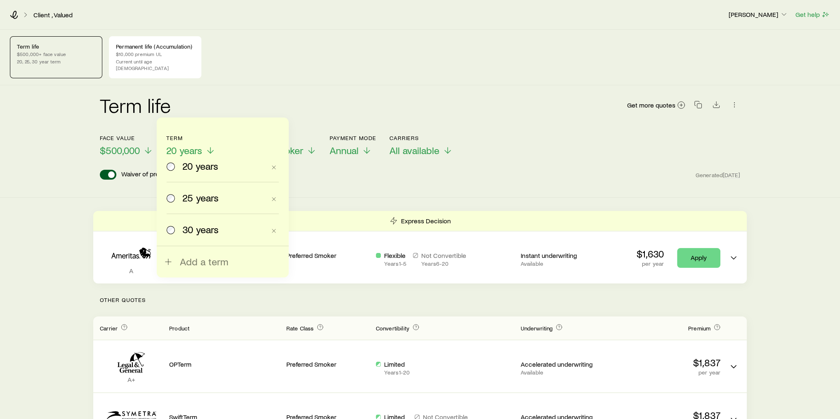
click at [243, 95] on div "Term life Get more quotes" at bounding box center [420, 110] width 640 height 30
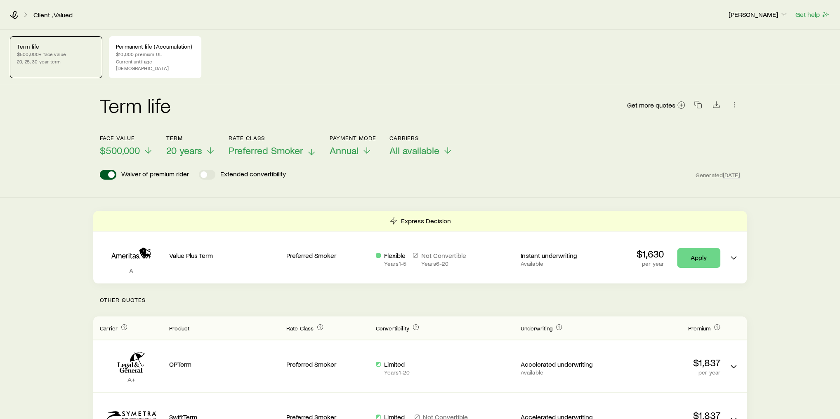
click at [275, 147] on span "Preferred Smoker" at bounding box center [265, 151] width 75 height 12
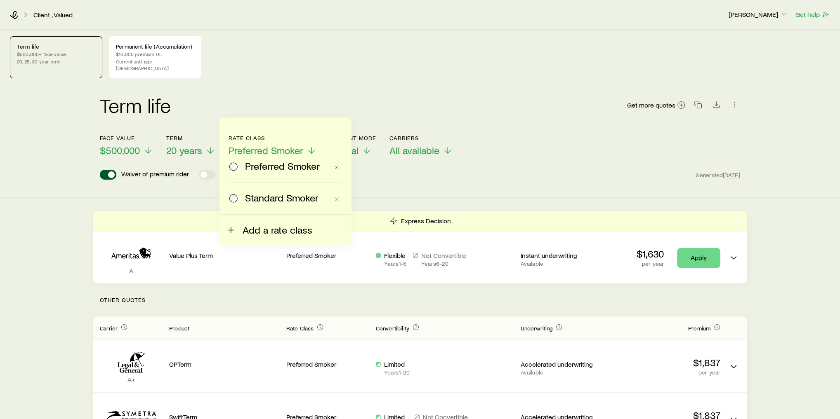
click at [299, 235] on span "Add a rate class" at bounding box center [277, 230] width 70 height 12
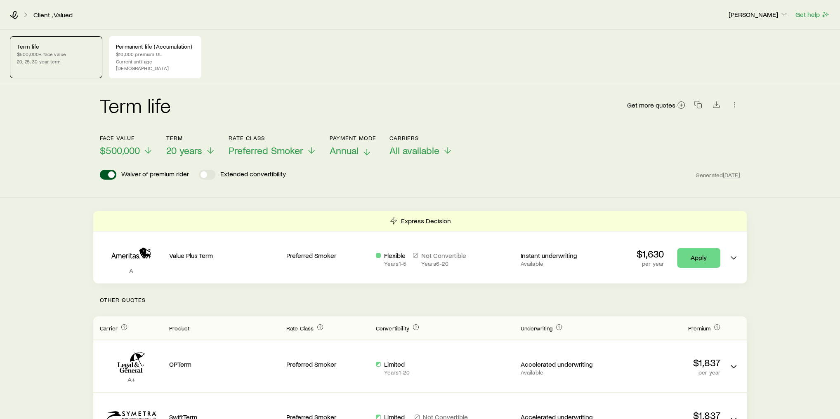
click at [352, 146] on span "Annual" at bounding box center [343, 151] width 29 height 12
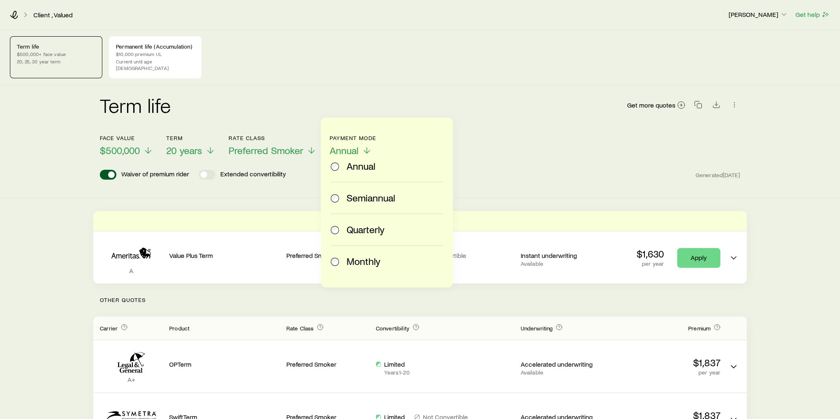
click at [365, 259] on span "Monthly" at bounding box center [363, 262] width 34 height 12
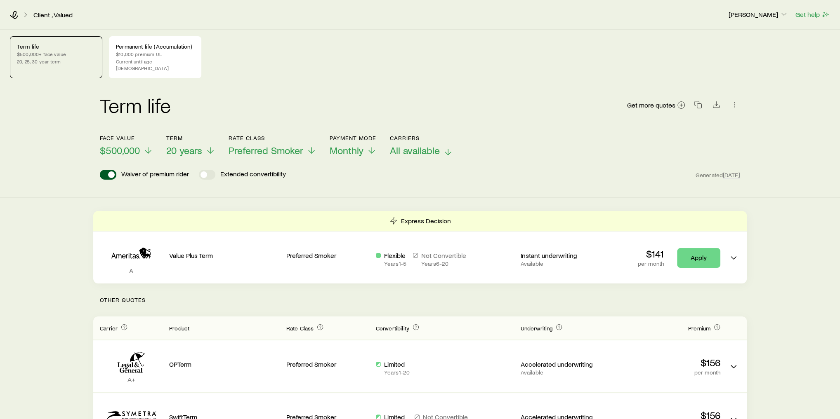
click at [417, 146] on span "All available" at bounding box center [415, 151] width 50 height 12
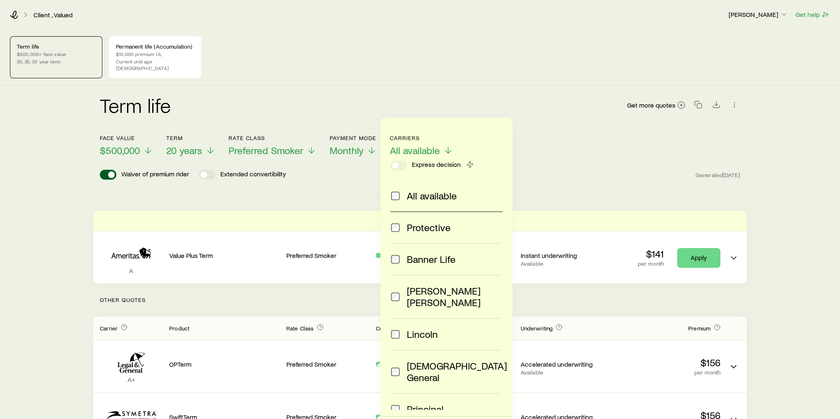
click at [654, 184] on div "Term life Get more quotes Face value $500,000 Term 20 years Rate Class Preferre…" at bounding box center [420, 141] width 840 height 113
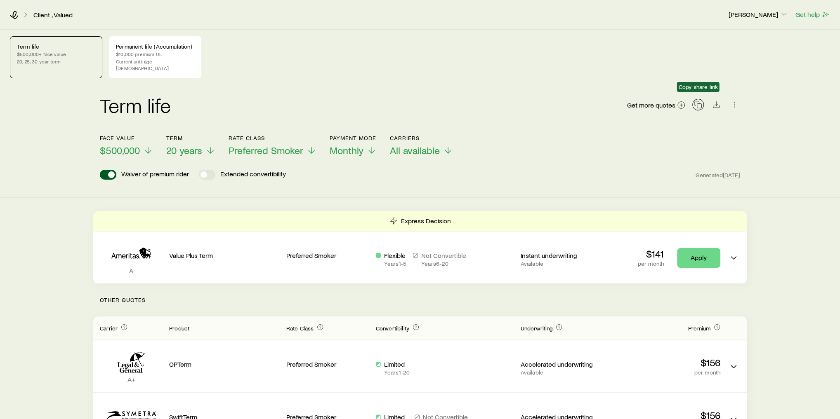
click at [698, 101] on icon "button" at bounding box center [698, 105] width 8 height 8
click at [634, 68] on div "Term life $500,000+ face value 20, 25, 30 year term Permanent life (Accumulatio…" at bounding box center [420, 57] width 820 height 42
click at [122, 145] on span "$500,000" at bounding box center [120, 151] width 40 height 12
click at [237, 112] on div "Term life Get more quotes" at bounding box center [420, 110] width 640 height 30
click at [421, 145] on span "All available" at bounding box center [415, 151] width 50 height 12
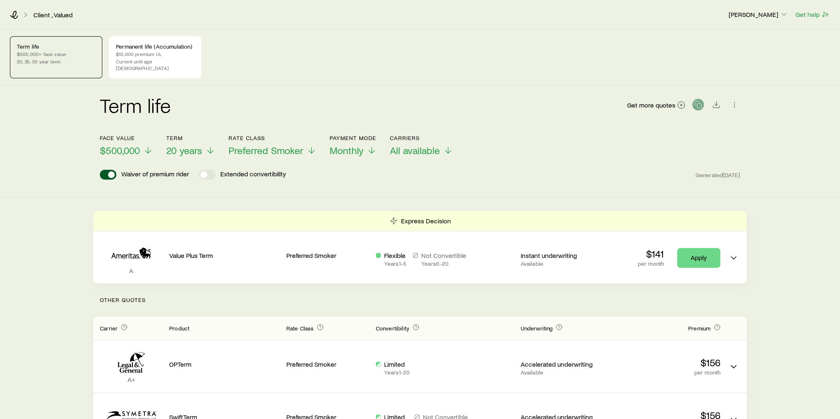
click at [576, 148] on div "Face value $500,000 Term 20 years Rate Class Preferred Smoker Payment Mode Mont…" at bounding box center [420, 141] width 640 height 32
click at [80, 181] on div "Term life Get more quotes Face value $500,000 Term 20 years Rate Class Preferre…" at bounding box center [420, 141] width 840 height 113
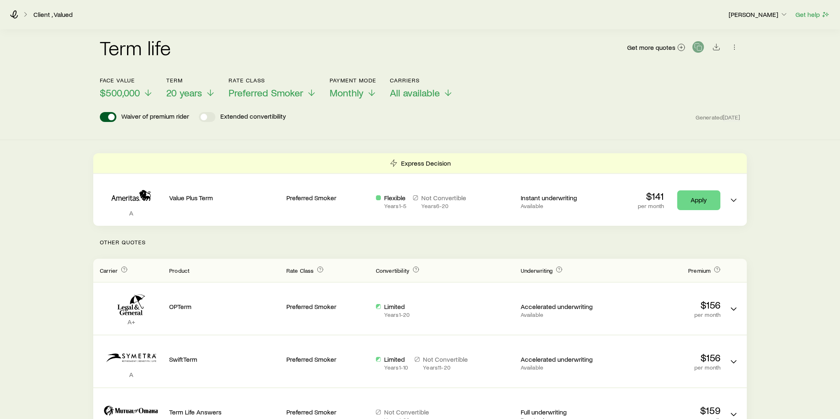
scroll to position [99, 0]
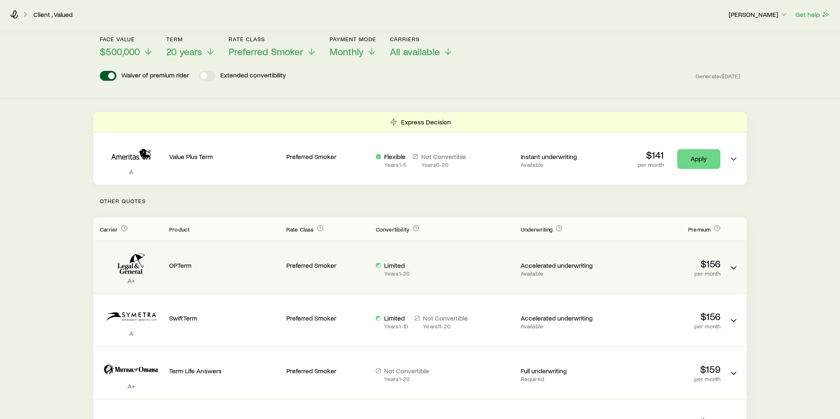
click at [198, 265] on div "OPTerm" at bounding box center [224, 267] width 111 height 39
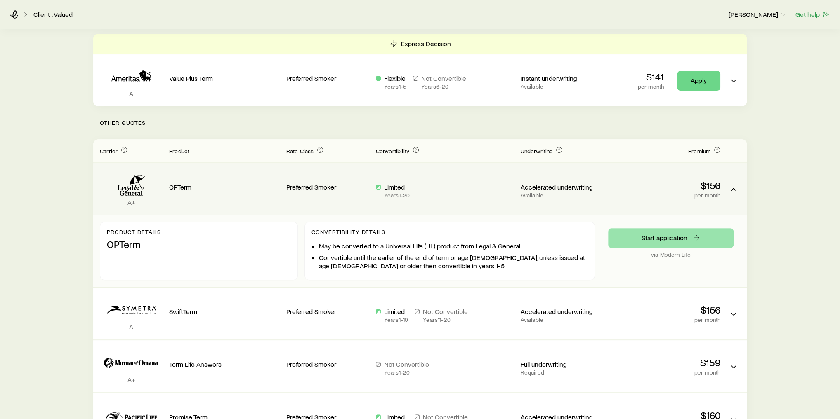
scroll to position [198, 0]
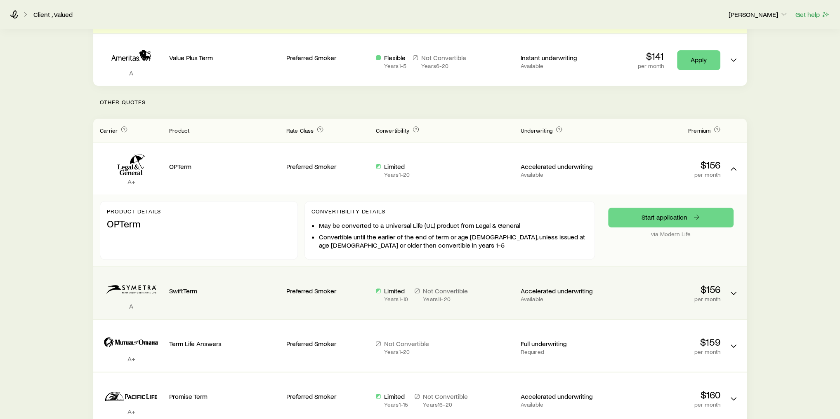
click at [265, 305] on div "A SwiftTerm Preferred Smoker Limited Years 1 - 10 Not Convertible Years 11 - 20…" at bounding box center [419, 293] width 653 height 52
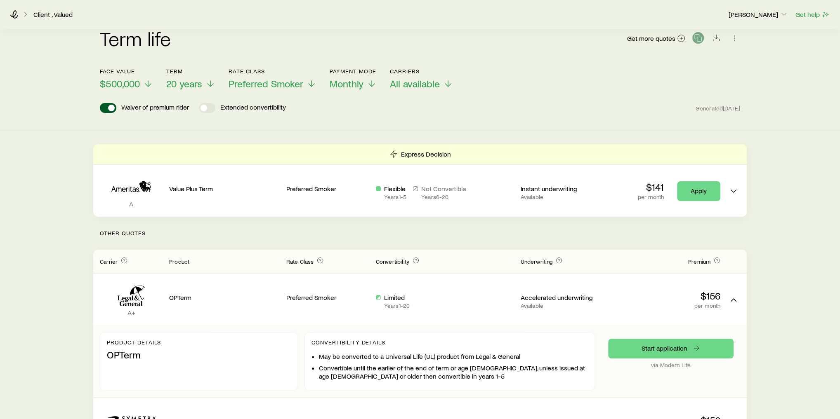
scroll to position [66, 0]
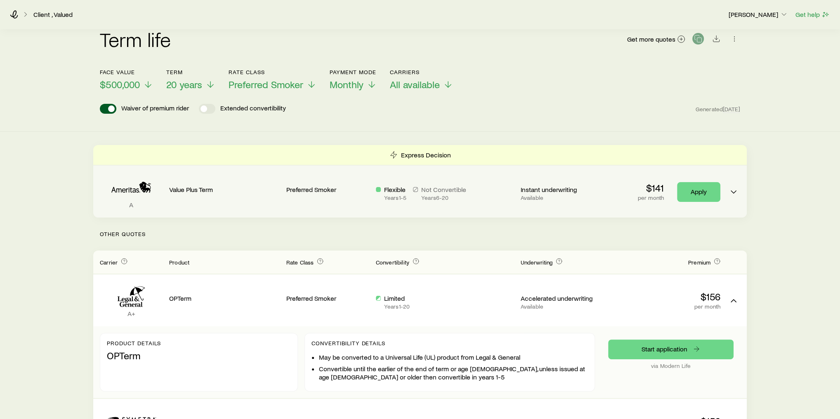
click at [127, 188] on icon "Term quotes" at bounding box center [127, 190] width 2 height 4
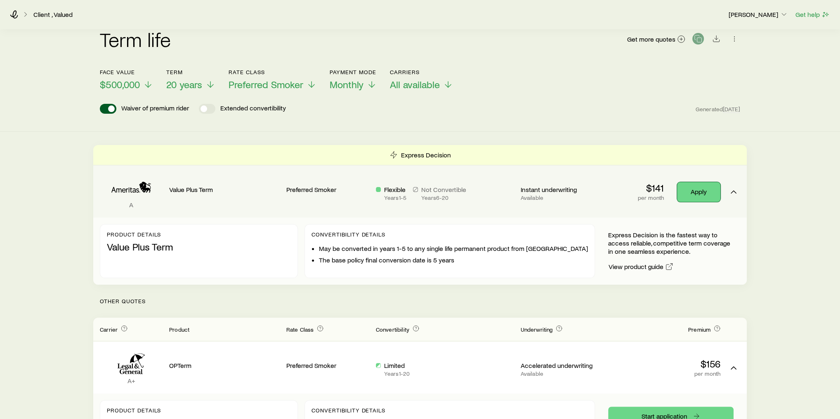
click at [695, 182] on link "Apply" at bounding box center [698, 192] width 43 height 20
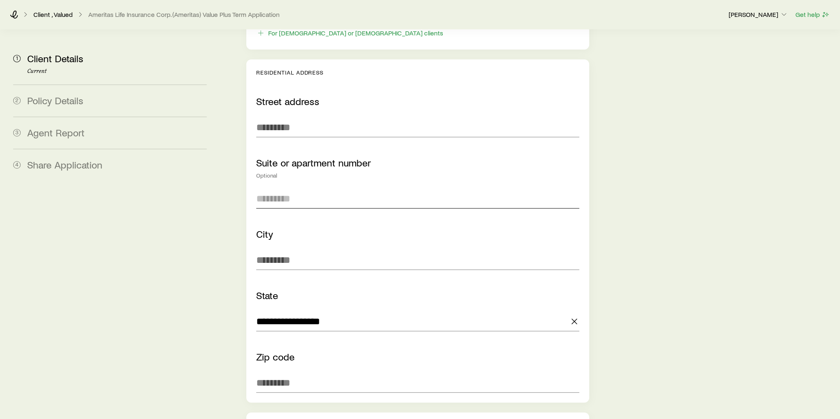
scroll to position [660, 0]
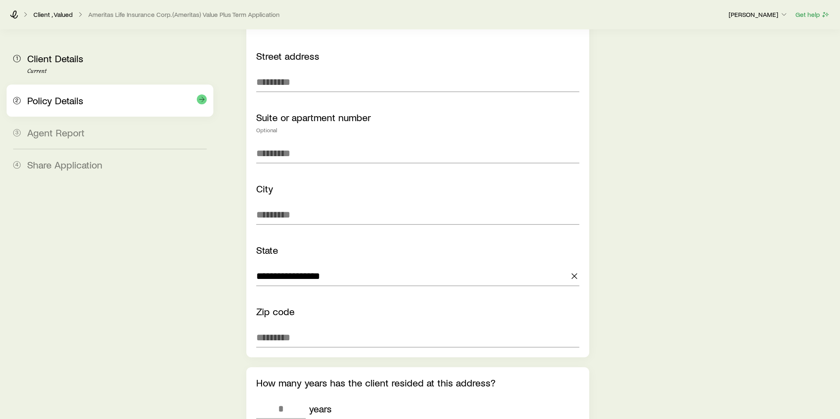
click at [47, 89] on div "2 Policy Details" at bounding box center [109, 101] width 193 height 32
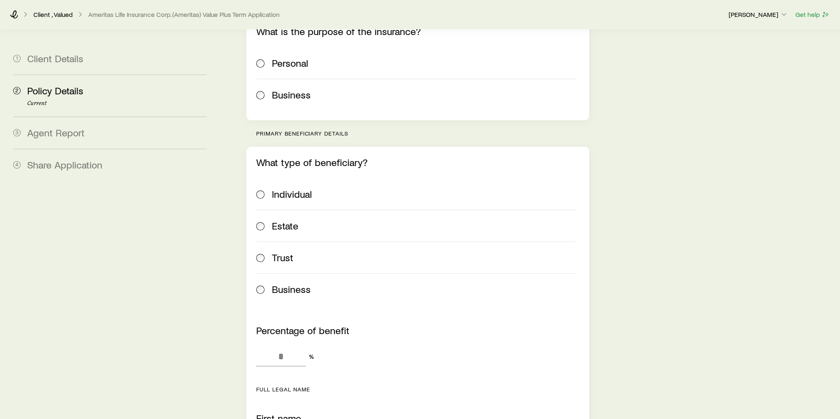
scroll to position [264, 0]
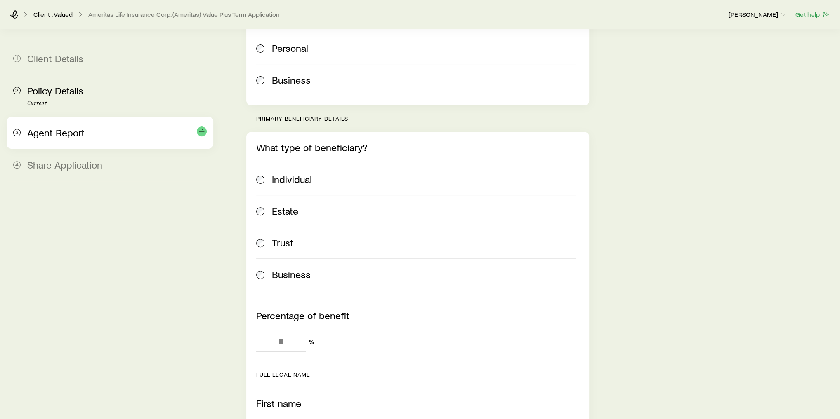
click at [82, 124] on div "3 Agent Report" at bounding box center [109, 133] width 193 height 32
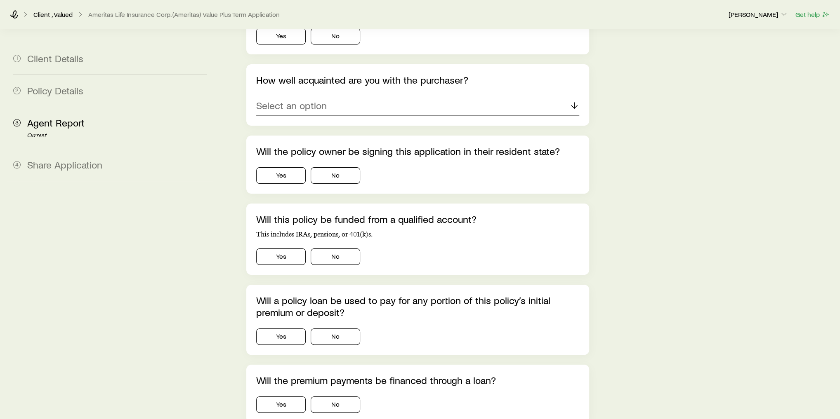
scroll to position [165, 0]
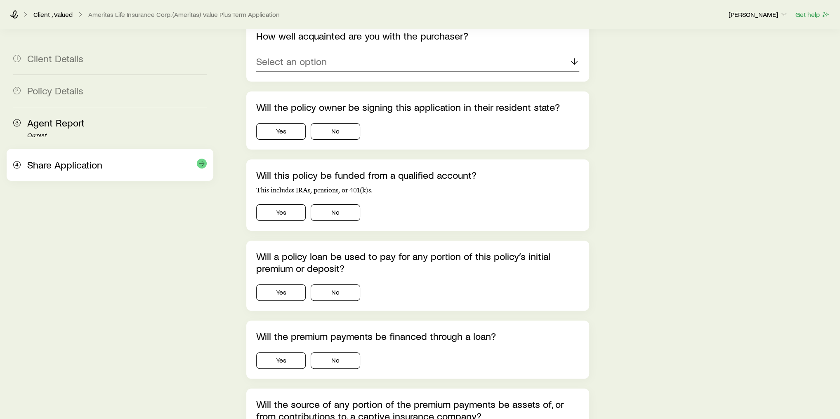
click at [71, 160] on span "Share Application" at bounding box center [64, 165] width 75 height 12
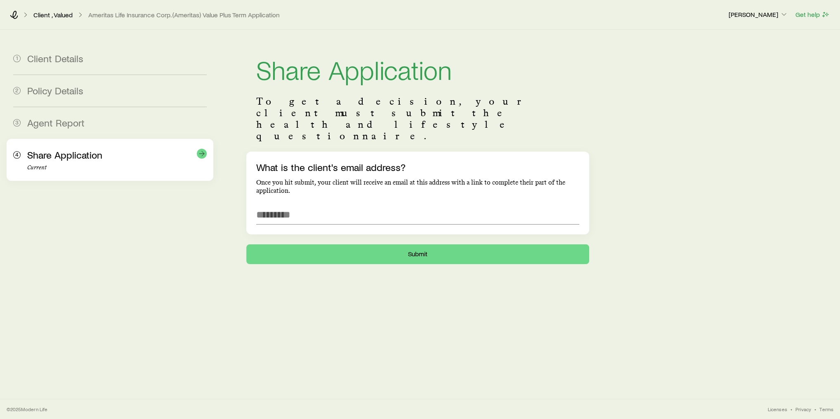
scroll to position [0, 0]
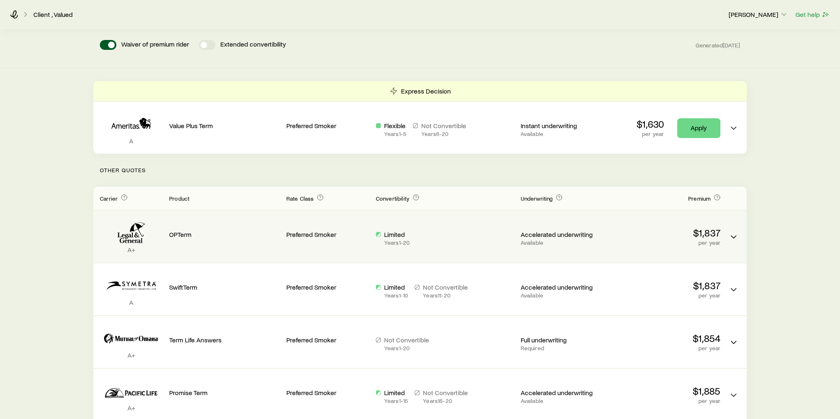
scroll to position [165, 0]
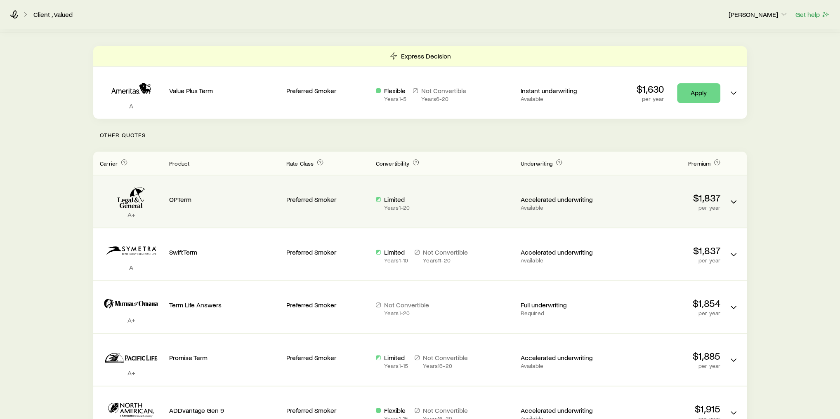
click at [223, 195] on p "OPTerm" at bounding box center [224, 199] width 111 height 8
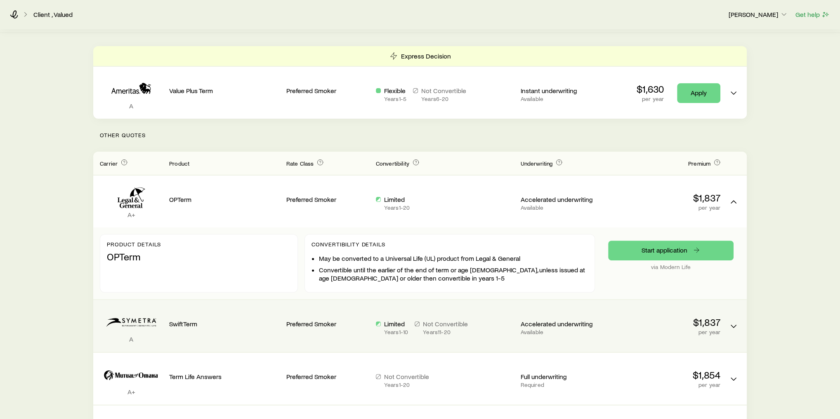
scroll to position [132, 0]
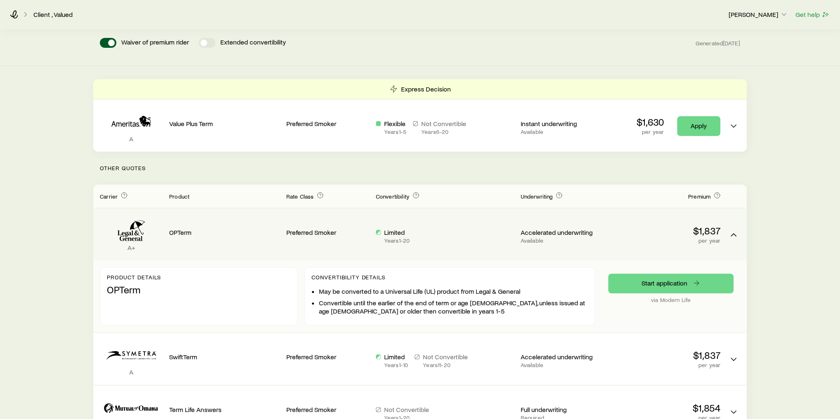
click at [244, 248] on div "A+ OPTerm Preferred Smoker Limited Years 1 - 20 Accelerated underwriting Availa…" at bounding box center [419, 235] width 653 height 52
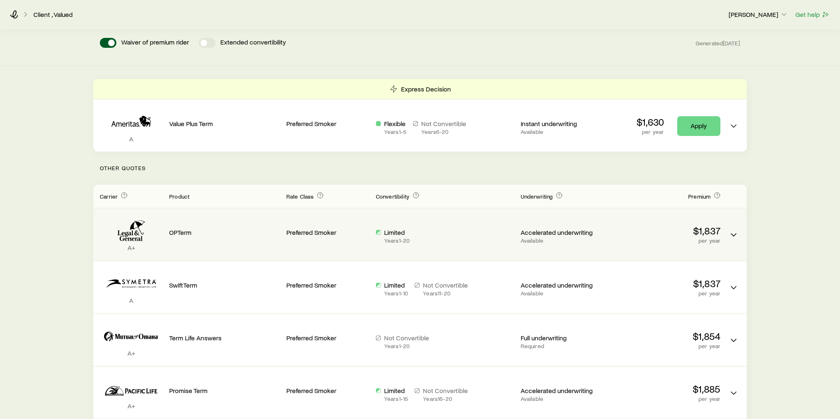
click at [292, 236] on div "Preferred Smoker" at bounding box center [327, 231] width 83 height 32
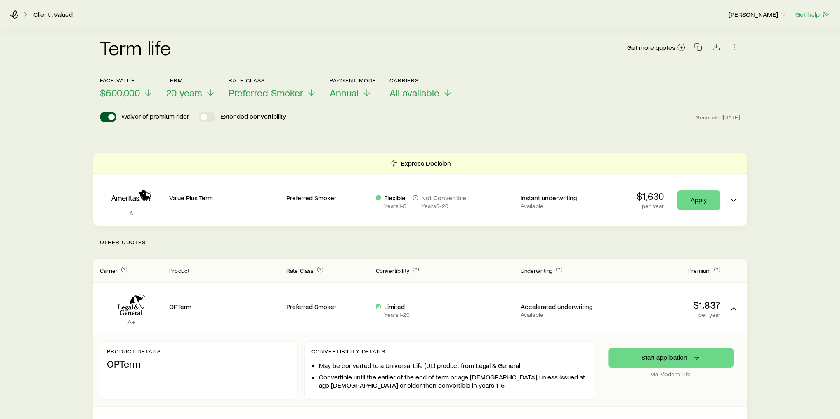
scroll to position [0, 0]
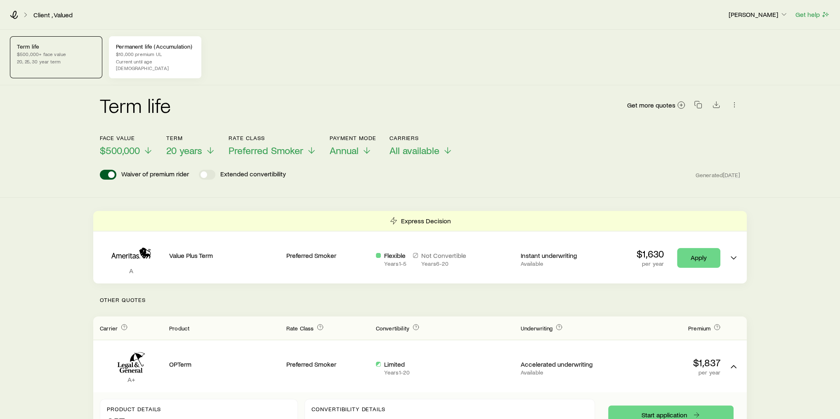
click at [175, 57] on p "$10,000 premium UL" at bounding box center [155, 54] width 78 height 7
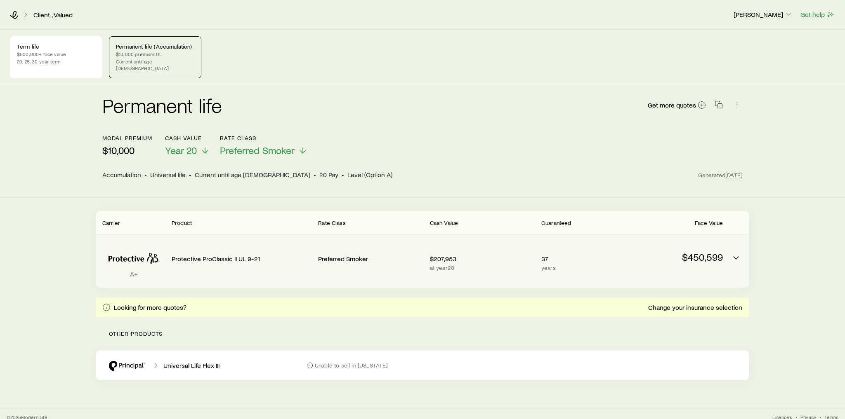
click at [147, 251] on icon "Permanent quotes" at bounding box center [133, 257] width 63 height 25
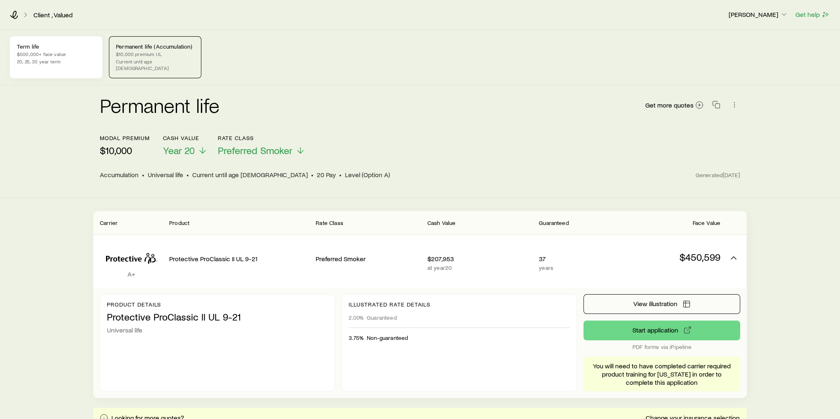
click at [36, 59] on p "20, 25, 30 year term" at bounding box center [56, 61] width 78 height 7
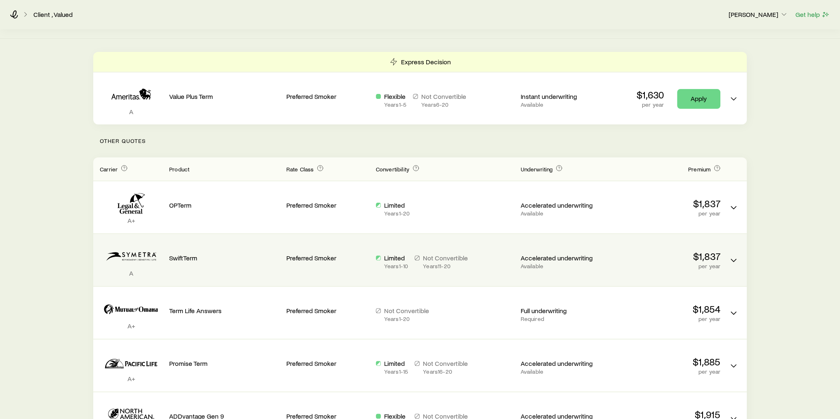
scroll to position [165, 0]
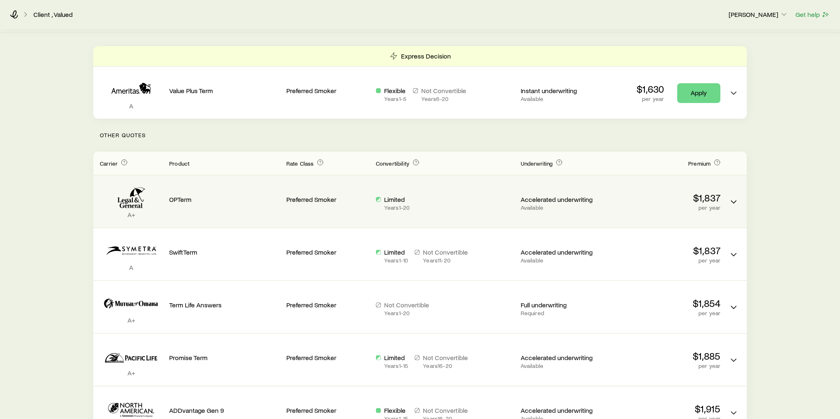
click at [352, 195] on p "Preferred Smoker" at bounding box center [327, 199] width 83 height 8
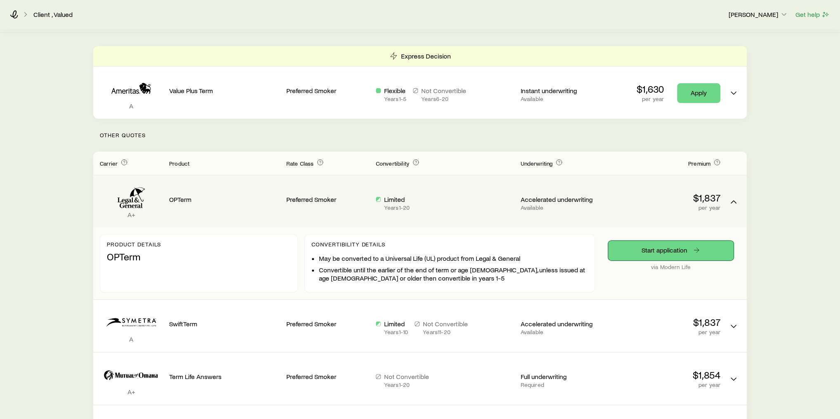
click at [667, 242] on link "Start application" at bounding box center [670, 251] width 125 height 20
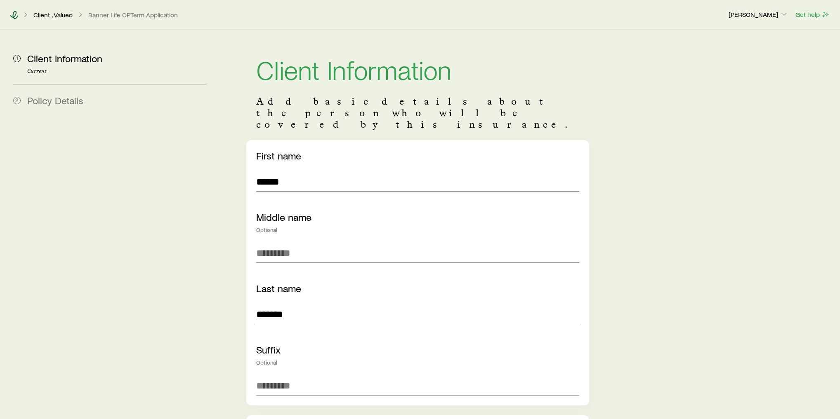
click at [14, 15] on icon at bounding box center [14, 15] width 8 height 8
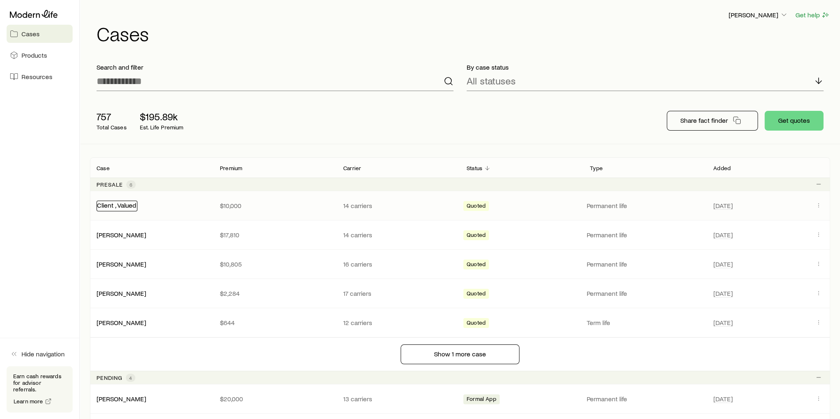
click at [129, 206] on link "Client , Valued" at bounding box center [116, 205] width 39 height 8
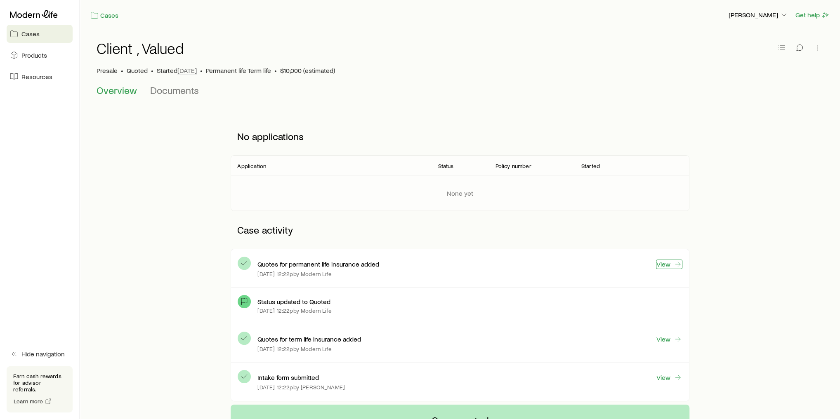
click at [662, 263] on link "View" at bounding box center [669, 264] width 26 height 9
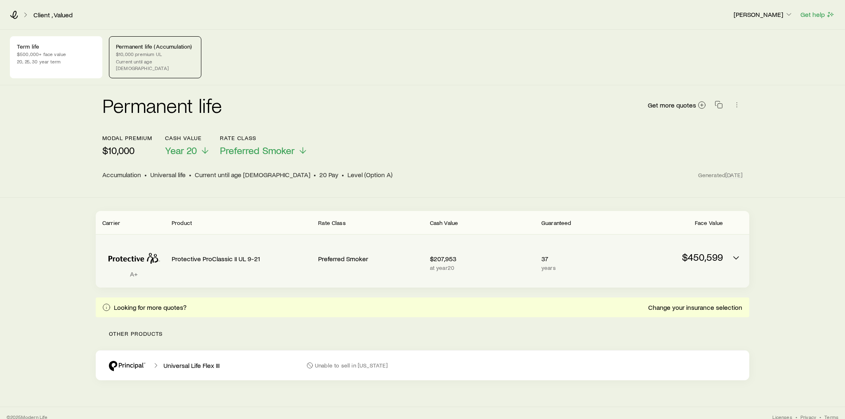
click at [276, 235] on div "A+ Protective ProClassic II UL 9-21 Preferred Smoker $207,953 at year 20 37 yea…" at bounding box center [422, 261] width 653 height 53
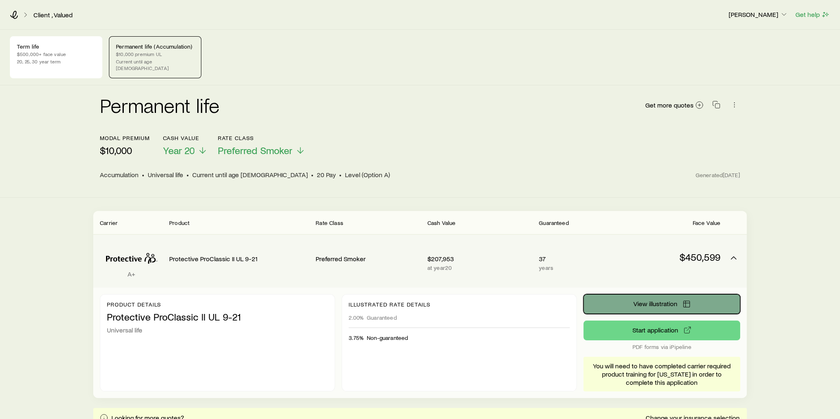
click at [634, 294] on button "View illustration" at bounding box center [661, 304] width 157 height 20
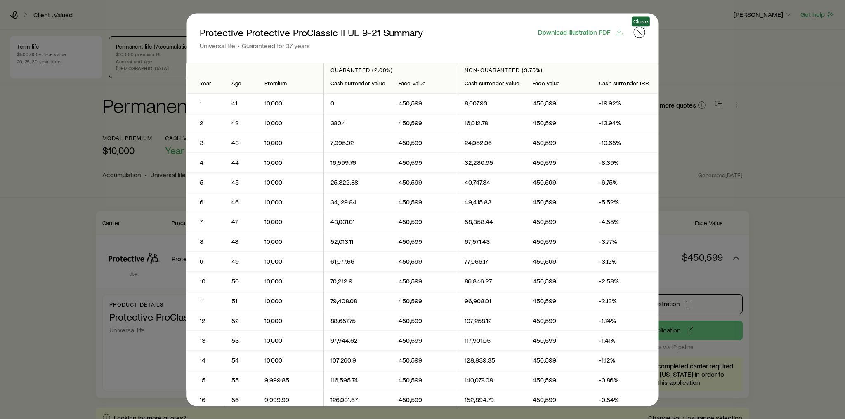
click at [639, 33] on icon "button" at bounding box center [639, 32] width 8 height 8
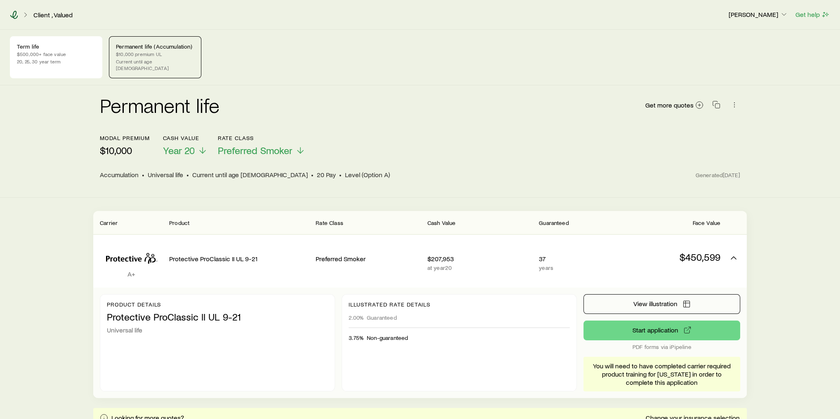
click at [12, 13] on icon at bounding box center [14, 15] width 8 height 8
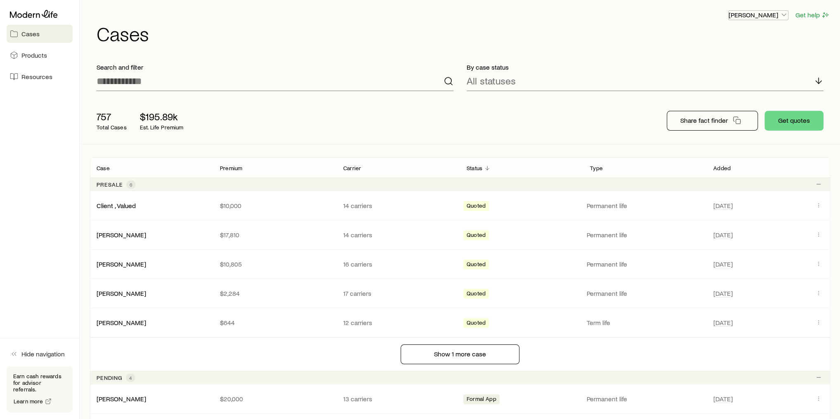
click at [699, 13] on p "[PERSON_NAME]" at bounding box center [757, 15] width 59 height 8
click at [699, 40] on span "Licenses and contracts" at bounding box center [742, 37] width 68 height 8
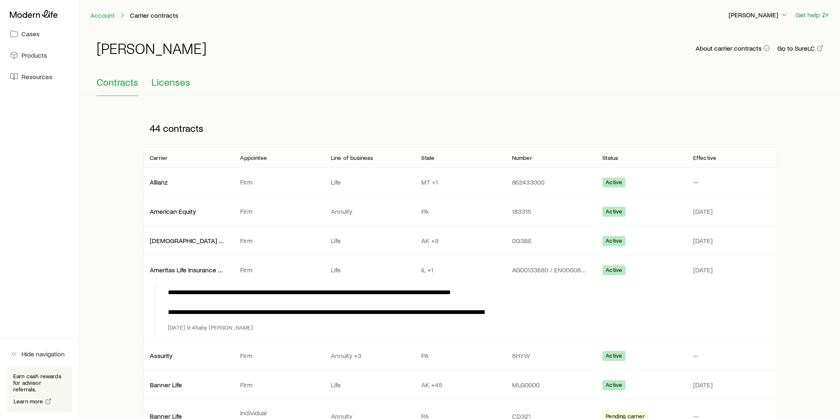
click at [179, 84] on span "Licenses" at bounding box center [170, 82] width 39 height 12
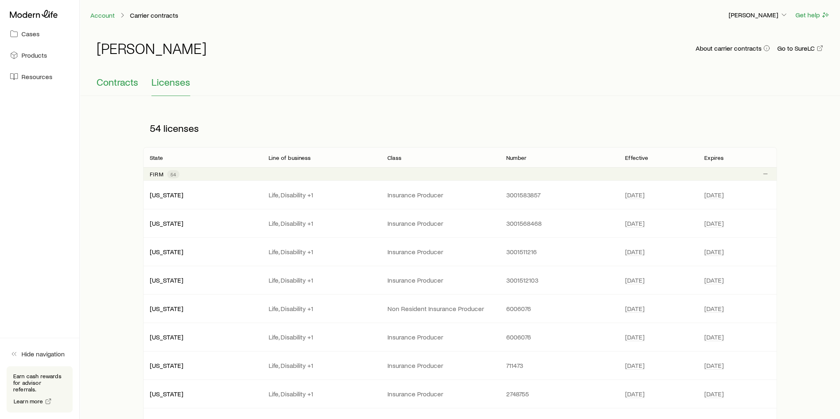
click at [115, 85] on span "Contracts" at bounding box center [117, 82] width 42 height 12
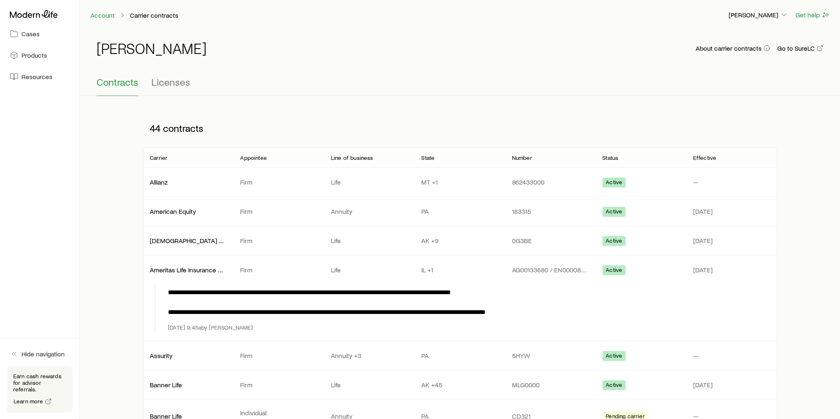
click at [37, 7] on div at bounding box center [40, 14] width 66 height 15
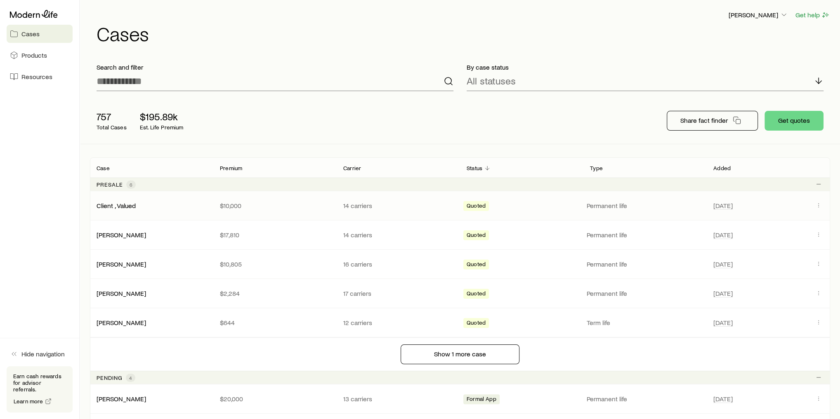
click at [132, 210] on div "Client , Valued $10,000 14 carriers Quoted Permanent life [DATE]" at bounding box center [460, 205] width 740 height 29
click at [129, 208] on link "Client , Valued" at bounding box center [115, 206] width 39 height 8
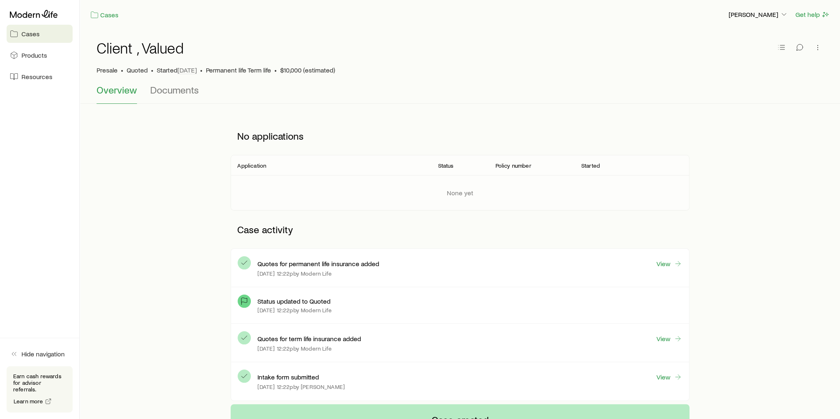
scroll to position [99, 0]
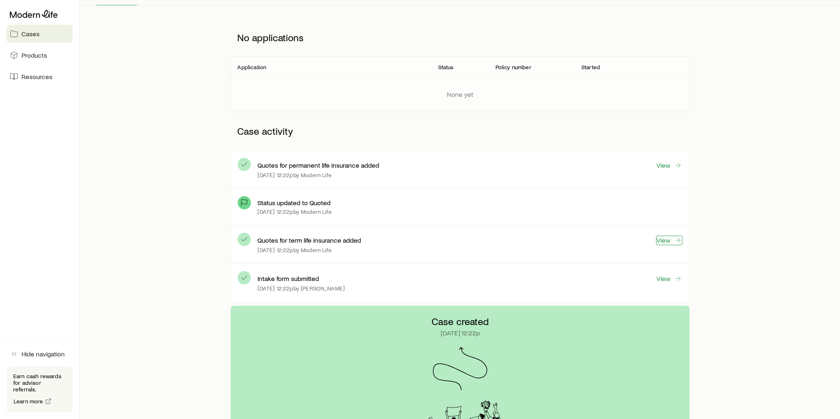
click at [667, 240] on link "View" at bounding box center [669, 240] width 26 height 9
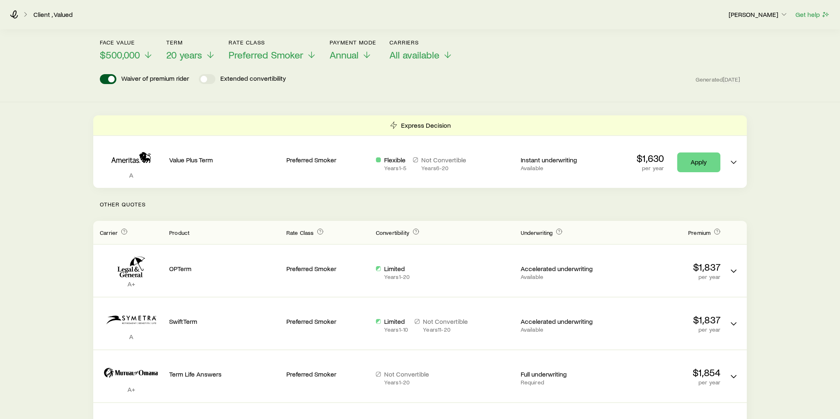
scroll to position [99, 0]
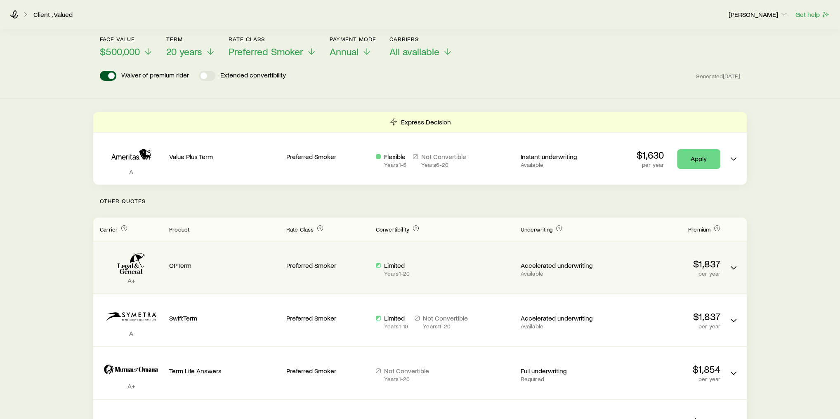
click at [467, 261] on div "Limited Years 1 - 20" at bounding box center [445, 269] width 138 height 16
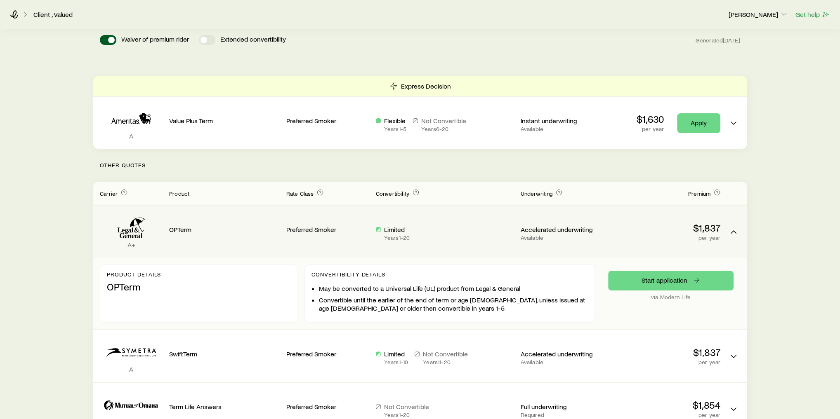
scroll to position [165, 0]
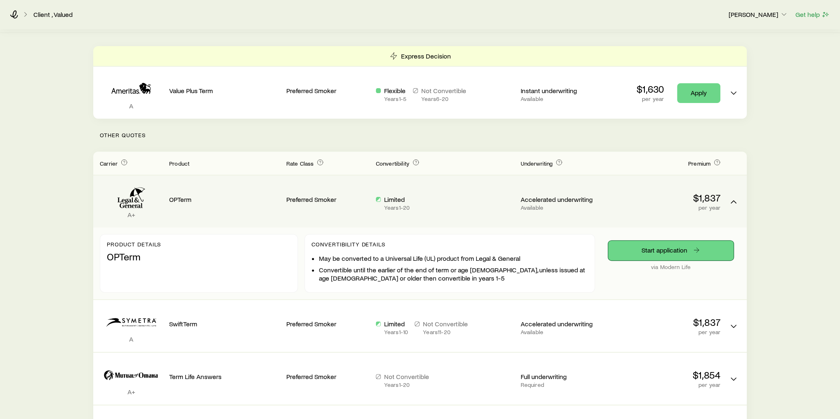
click at [645, 248] on link "Start application" at bounding box center [670, 251] width 125 height 20
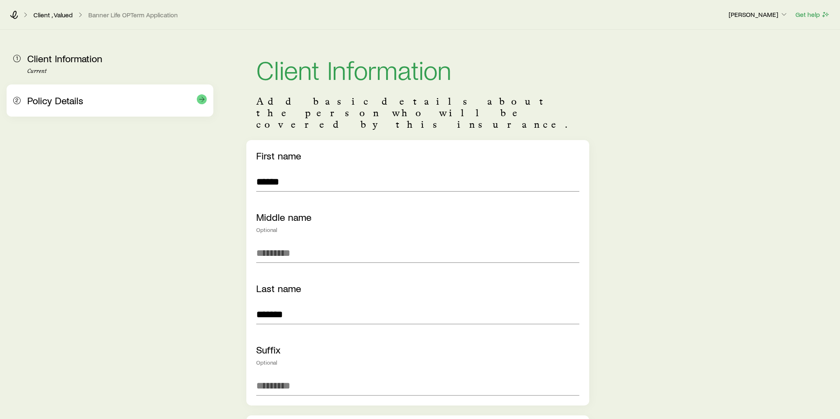
click at [58, 104] on span "Policy Details" at bounding box center [55, 100] width 56 height 12
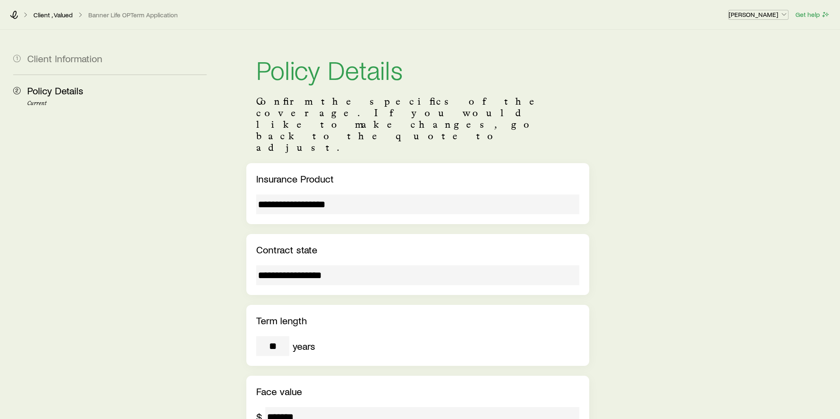
click at [699, 16] on p "[PERSON_NAME]" at bounding box center [757, 14] width 59 height 8
click at [658, 45] on div "**********" at bounding box center [528, 336] width 610 height 612
click at [699, 17] on p "[PERSON_NAME]" at bounding box center [757, 14] width 59 height 8
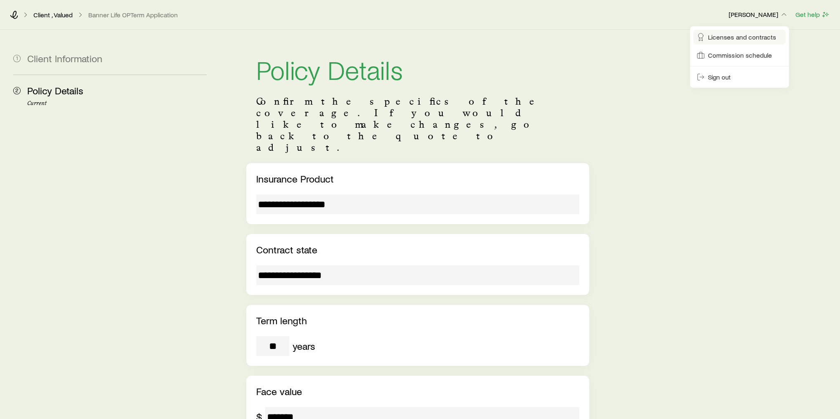
click at [699, 40] on span "Licenses and contracts" at bounding box center [742, 37] width 68 height 8
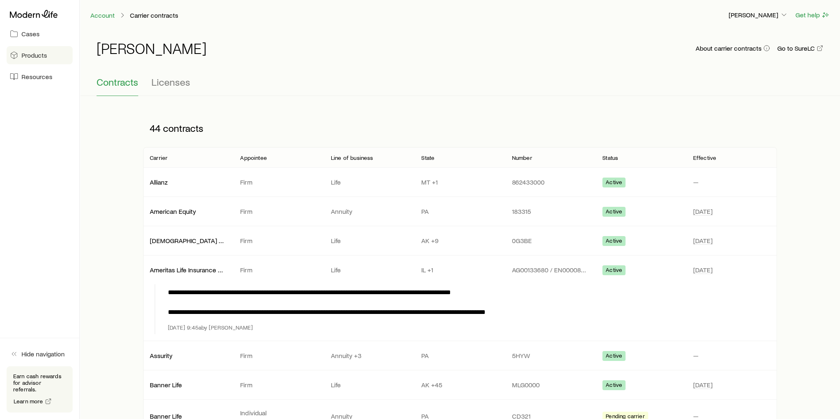
click at [39, 58] on span "Products" at bounding box center [34, 55] width 26 height 8
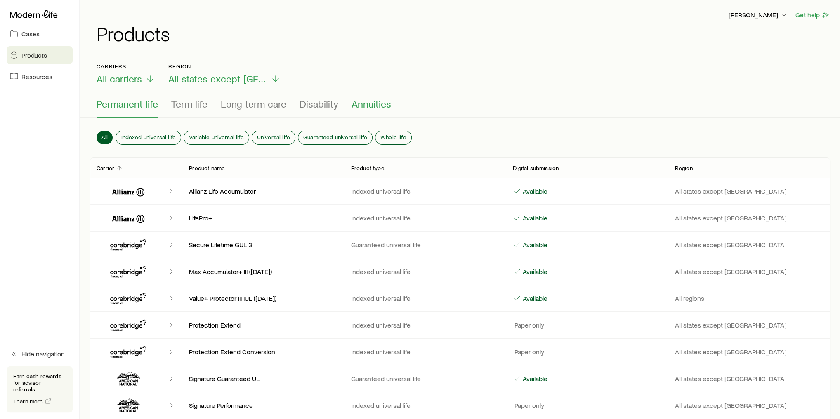
click at [360, 101] on span "Annuities" at bounding box center [371, 104] width 40 height 12
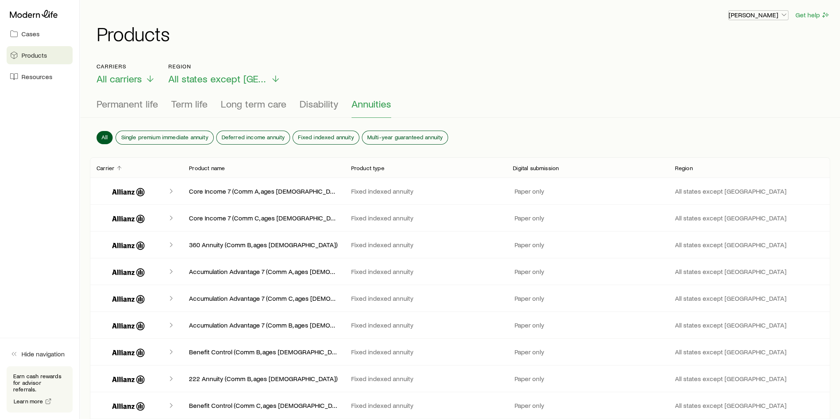
click at [699, 12] on p "[PERSON_NAME]" at bounding box center [757, 15] width 59 height 8
click at [699, 56] on span "Commission schedule" at bounding box center [740, 56] width 64 height 8
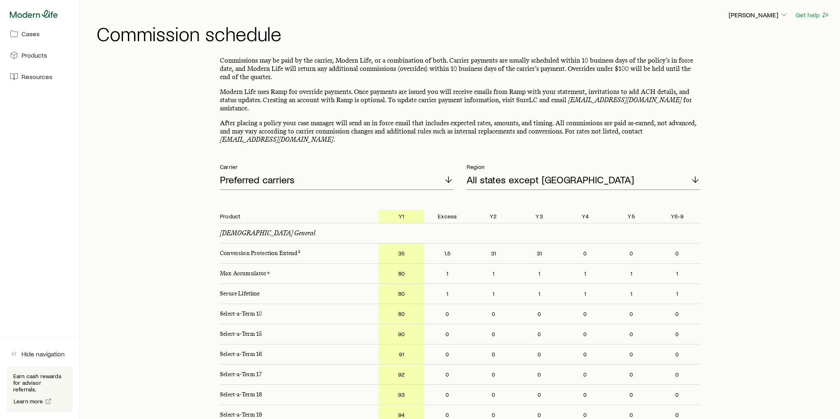
click at [35, 16] on icon at bounding box center [34, 14] width 48 height 8
